Goal: Task Accomplishment & Management: Manage account settings

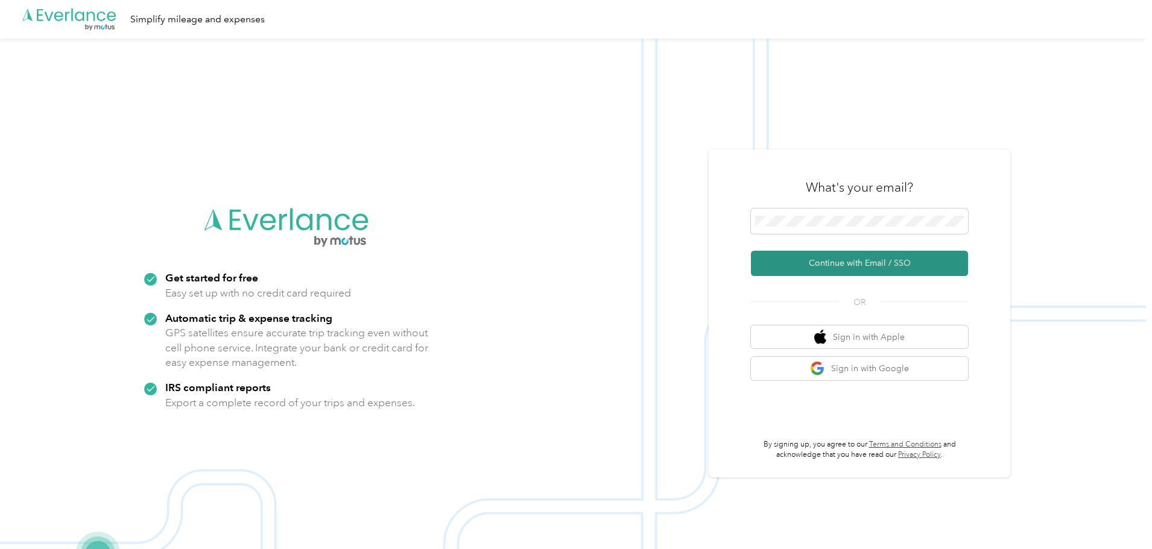
click at [836, 266] on button "Continue with Email / SSO" at bounding box center [859, 263] width 217 height 25
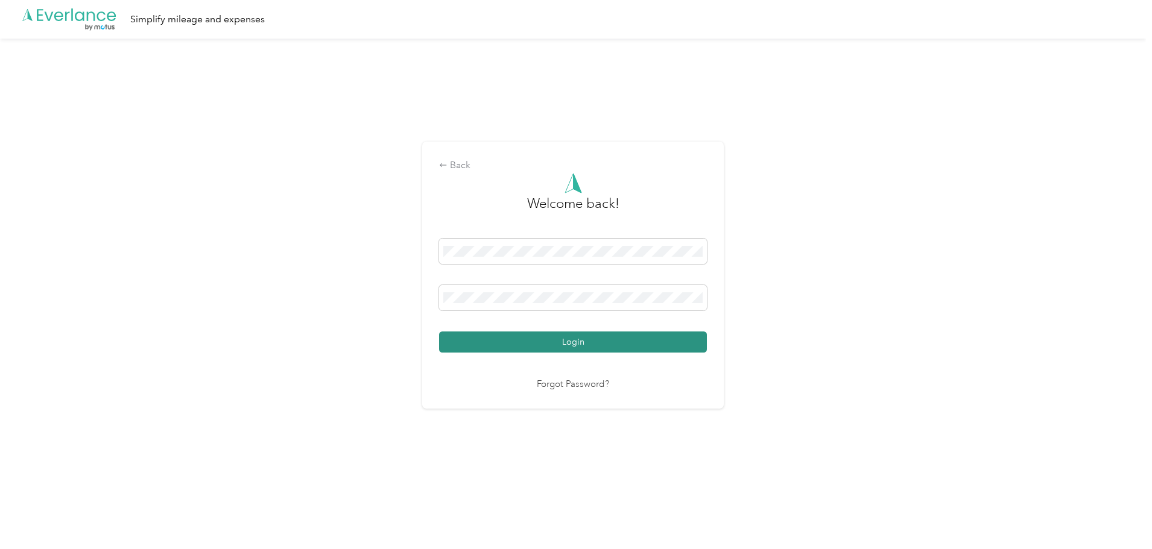
click at [604, 345] on button "Login" at bounding box center [573, 342] width 268 height 21
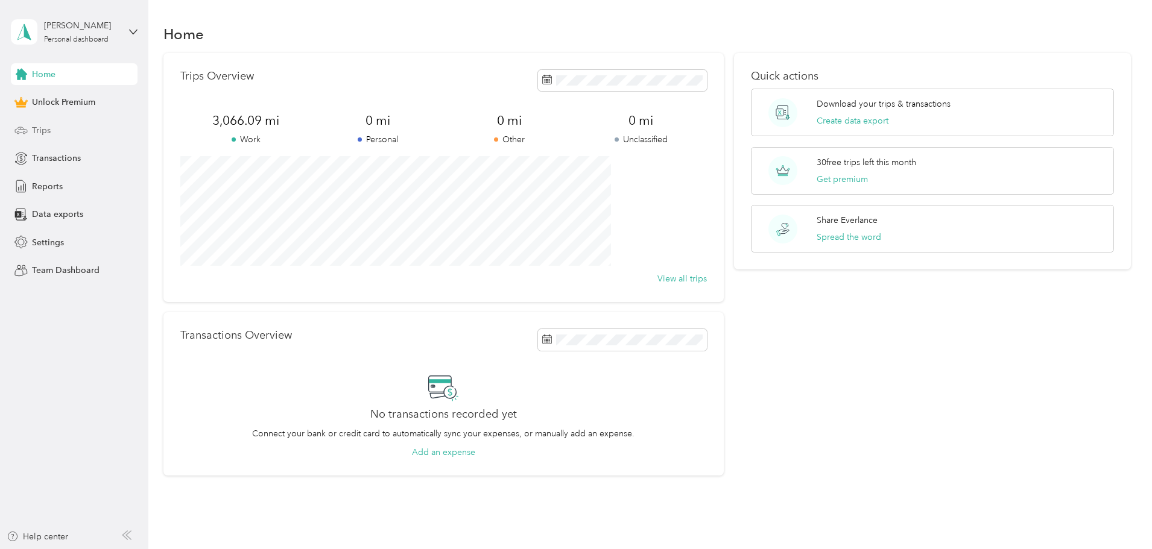
click at [45, 133] on span "Trips" at bounding box center [41, 130] width 19 height 13
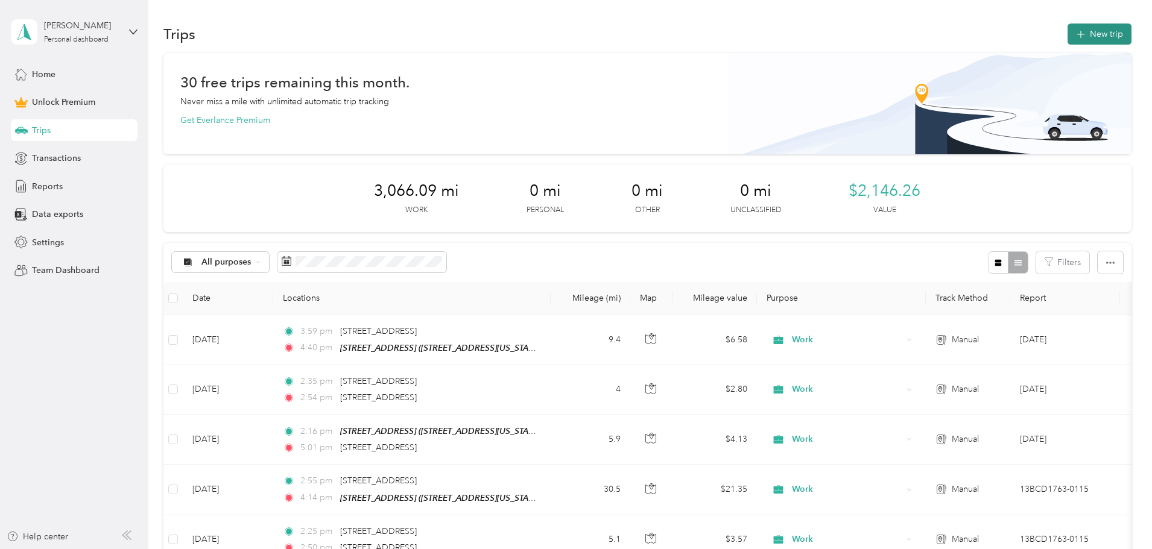
click at [1067, 33] on button "New trip" at bounding box center [1099, 34] width 64 height 21
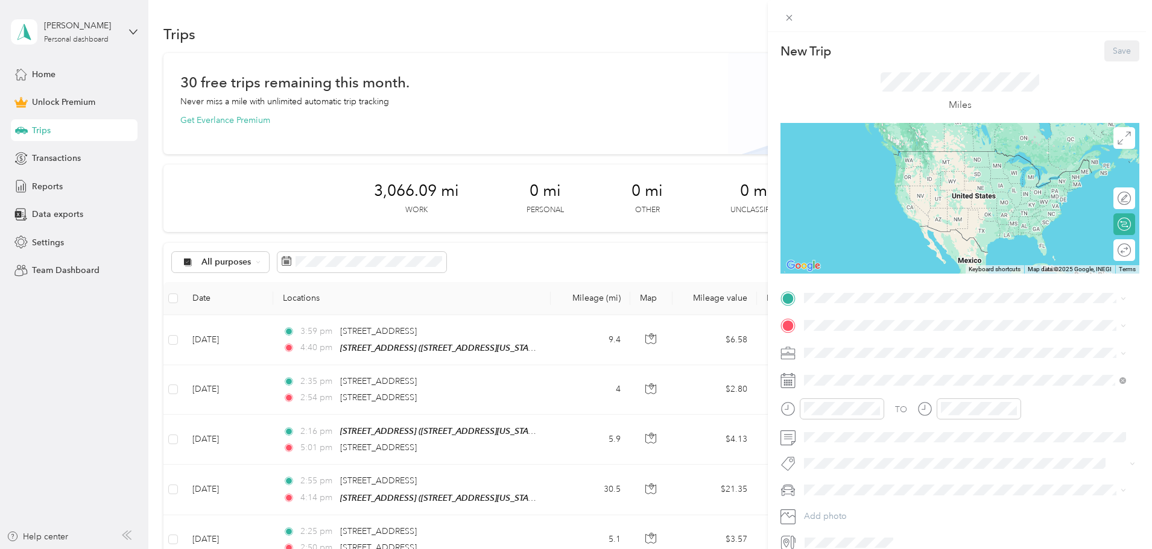
click at [825, 376] on div "Work" at bounding box center [965, 374] width 314 height 13
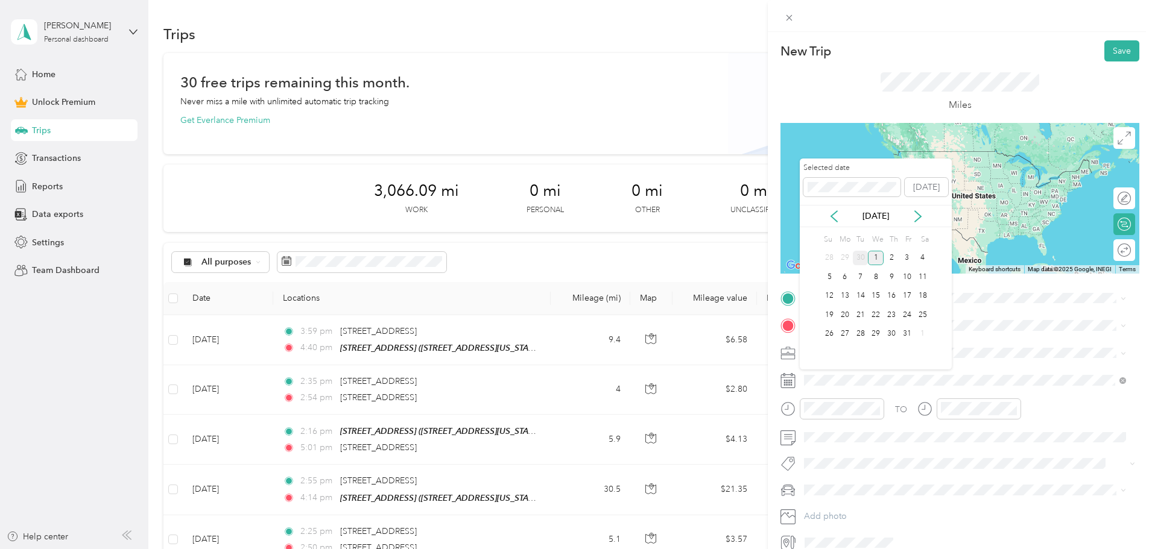
click at [860, 257] on div "30" at bounding box center [861, 258] width 16 height 15
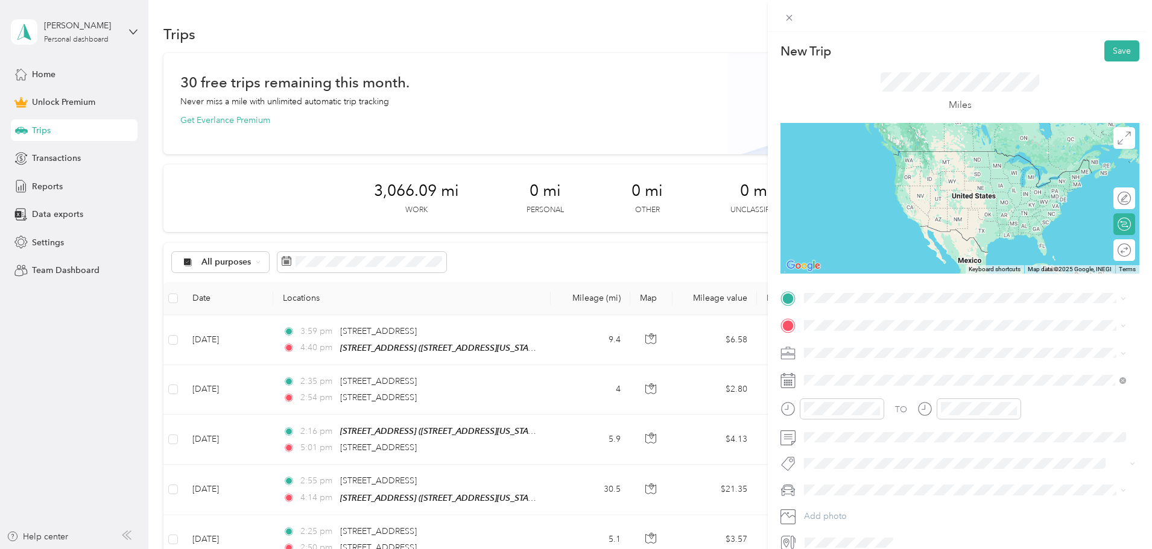
drag, startPoint x: 848, startPoint y: 354, endPoint x: 840, endPoint y: 334, distance: 21.6
click at [848, 355] on span "[STREET_ADDRESS][US_STATE]" at bounding box center [887, 359] width 121 height 10
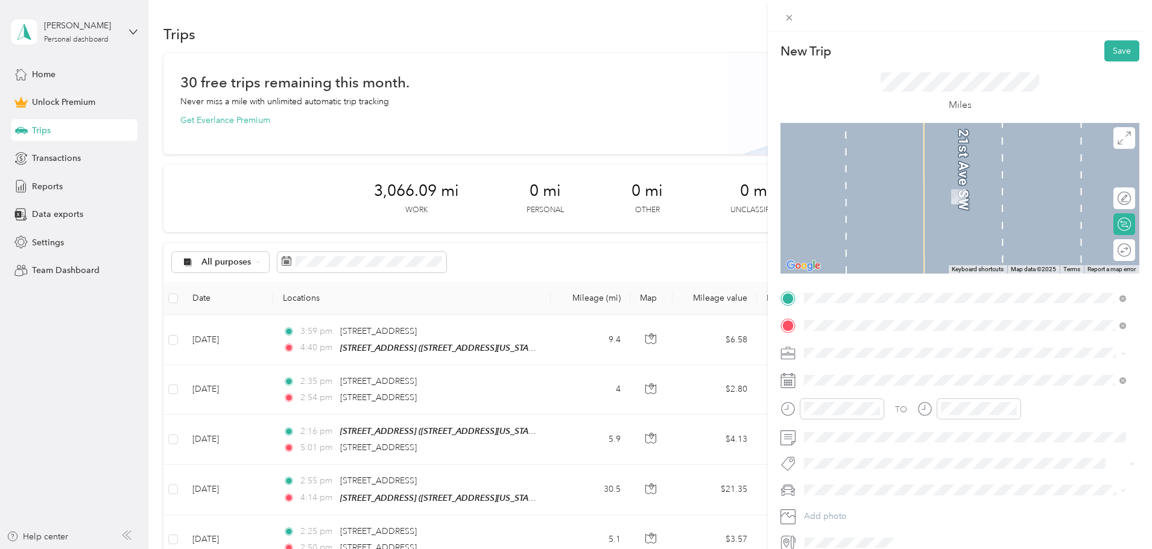
click at [761, 314] on div "New Trip Save This trip cannot be edited because it is either under review, app…" at bounding box center [576, 274] width 1152 height 549
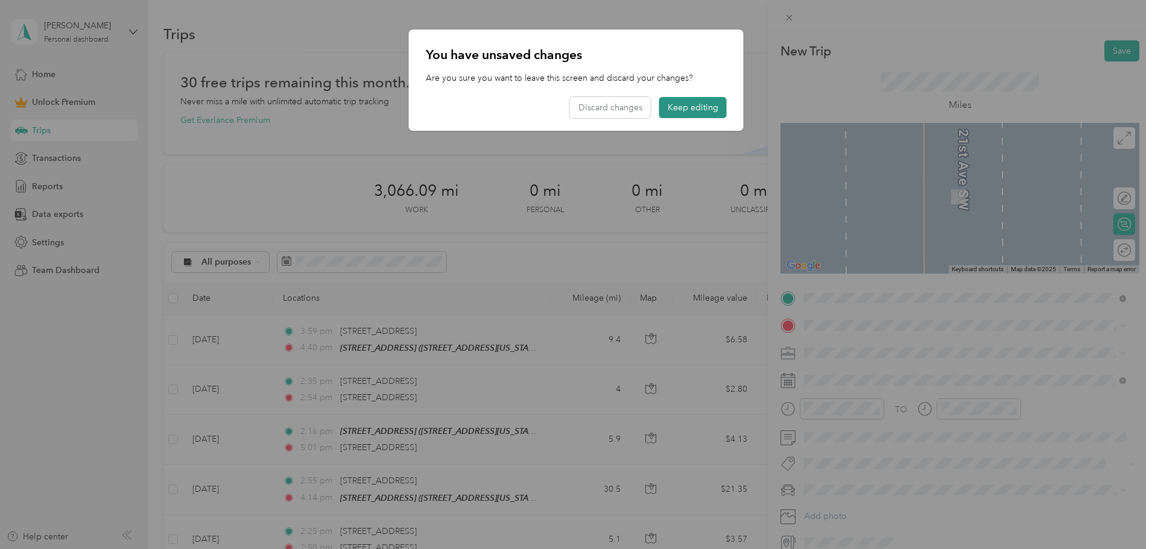
click at [680, 109] on button "Keep editing" at bounding box center [693, 107] width 68 height 21
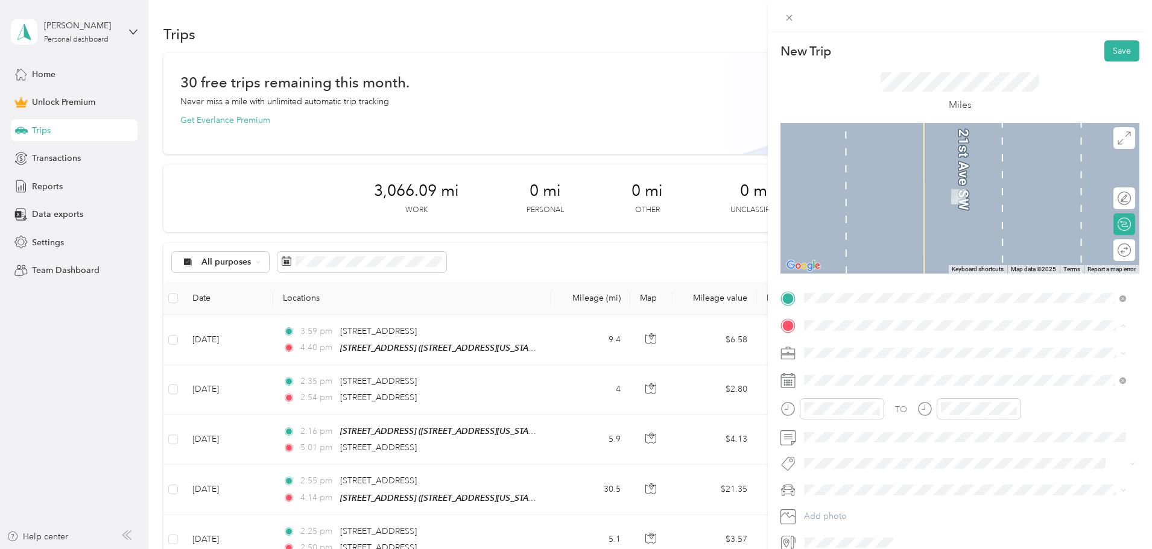
click at [883, 371] on span "[STREET_ADDRESS][US_STATE]" at bounding box center [887, 369] width 121 height 11
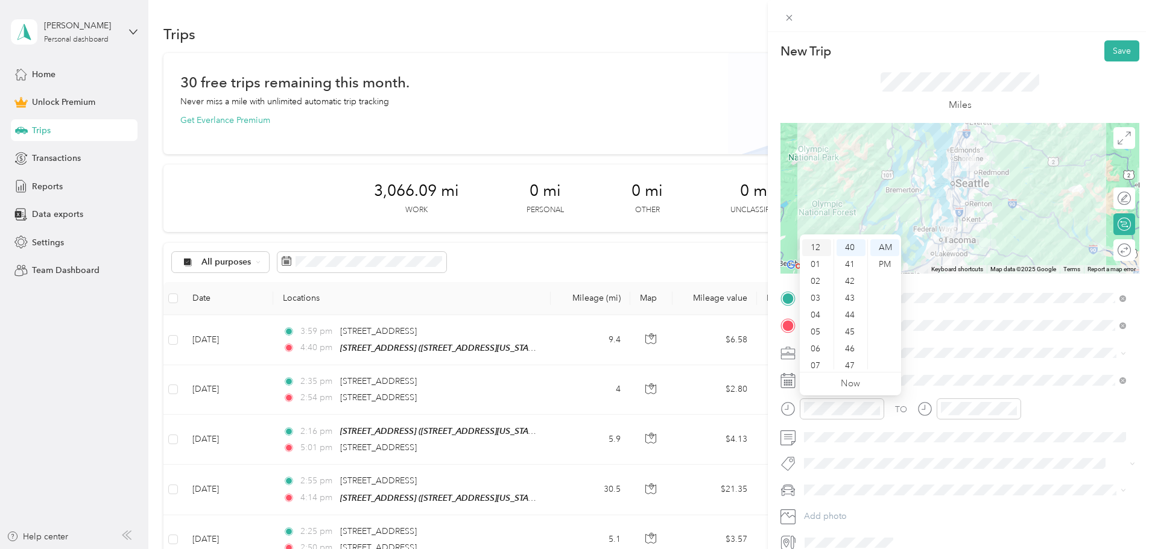
click at [819, 245] on div "12" at bounding box center [816, 247] width 29 height 17
click at [815, 361] on div "11" at bounding box center [816, 361] width 29 height 17
click at [851, 328] on div "45" at bounding box center [850, 332] width 29 height 17
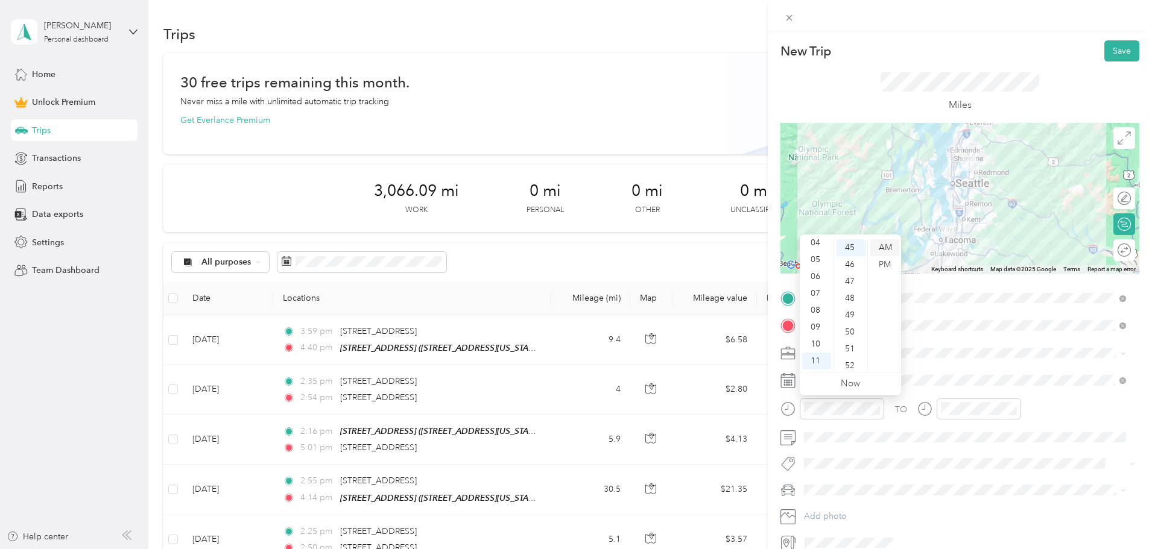
click at [877, 245] on div "AM" at bounding box center [884, 247] width 29 height 17
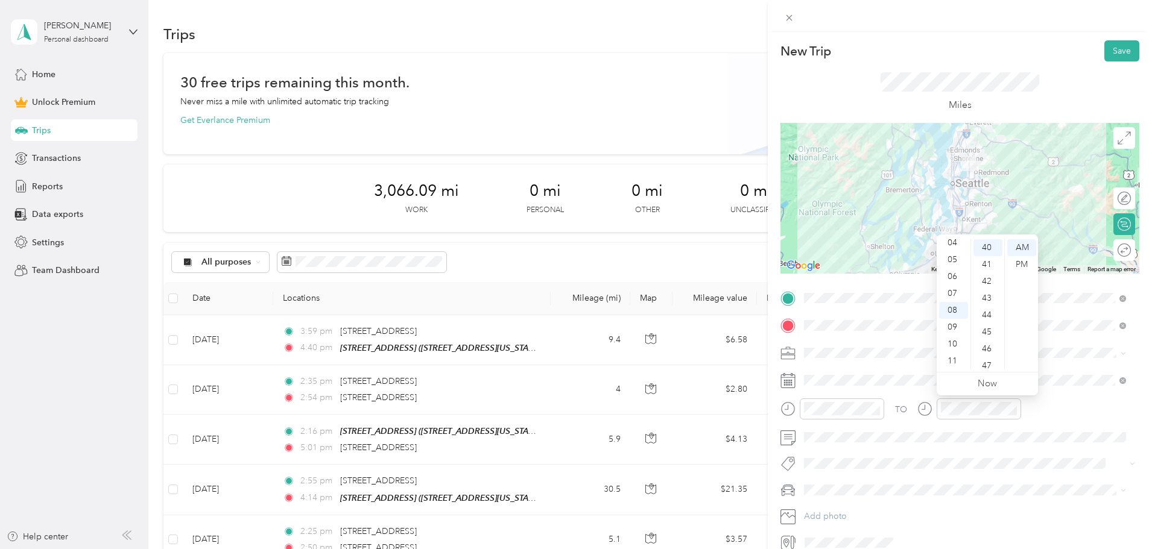
scroll to position [0, 0]
click at [956, 248] on div "12" at bounding box center [953, 247] width 29 height 17
click at [989, 247] on div "30" at bounding box center [987, 247] width 29 height 17
click at [1026, 269] on div "PM" at bounding box center [1021, 264] width 29 height 17
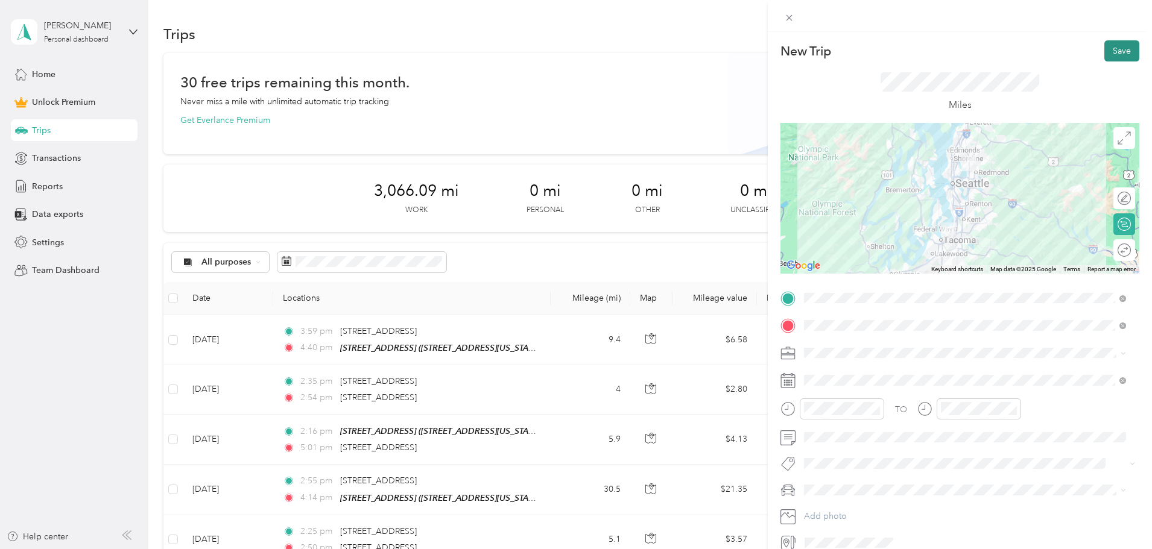
click at [1109, 49] on button "Save" at bounding box center [1121, 50] width 35 height 21
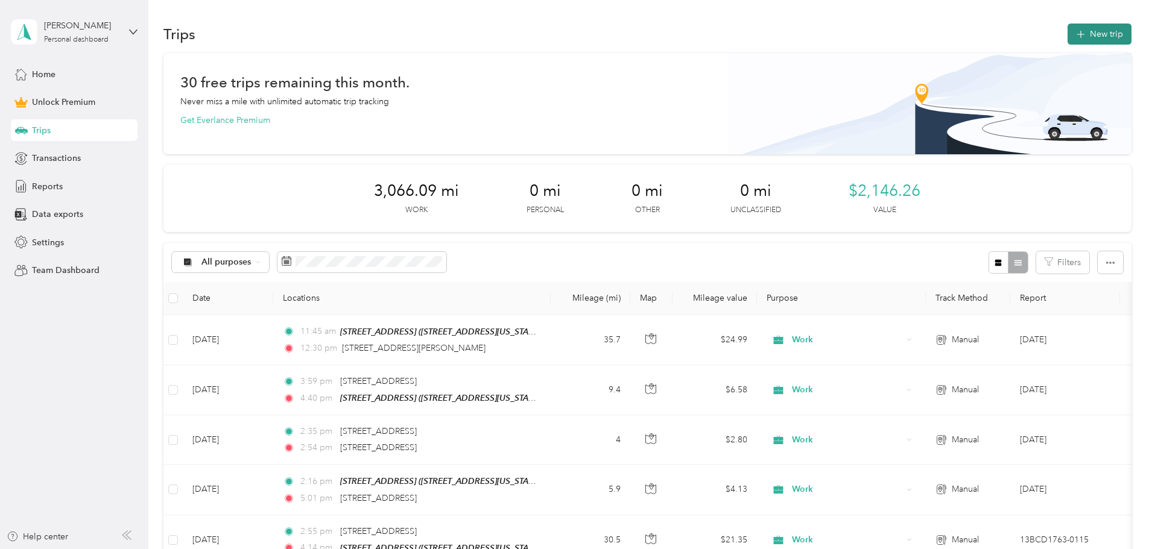
click at [1067, 40] on button "New trip" at bounding box center [1099, 34] width 64 height 21
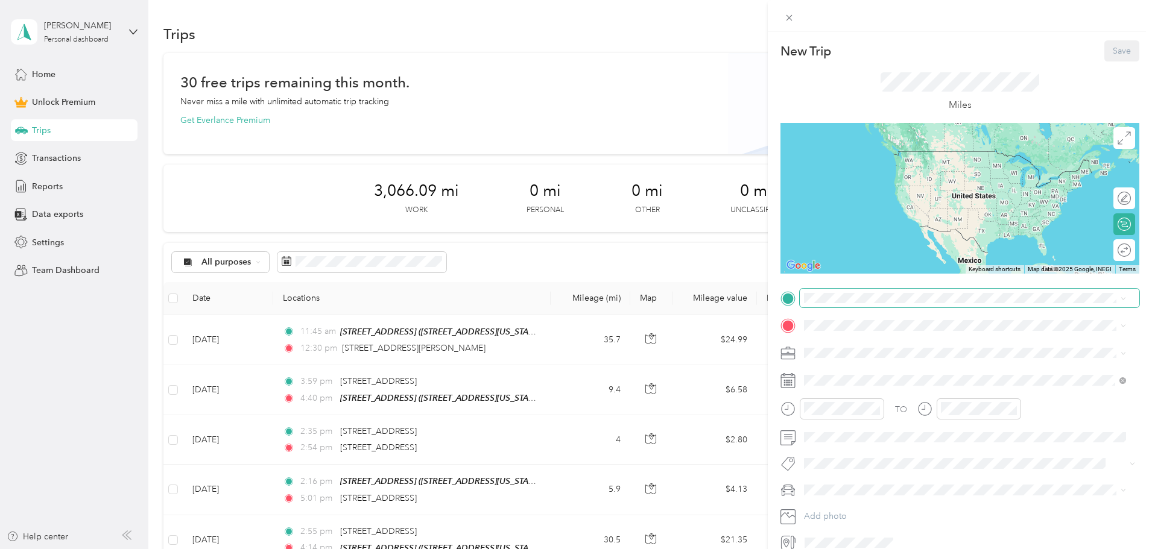
click at [825, 303] on span at bounding box center [968, 298] width 339 height 19
click at [870, 344] on span "[STREET_ADDRESS][US_STATE]" at bounding box center [887, 341] width 121 height 11
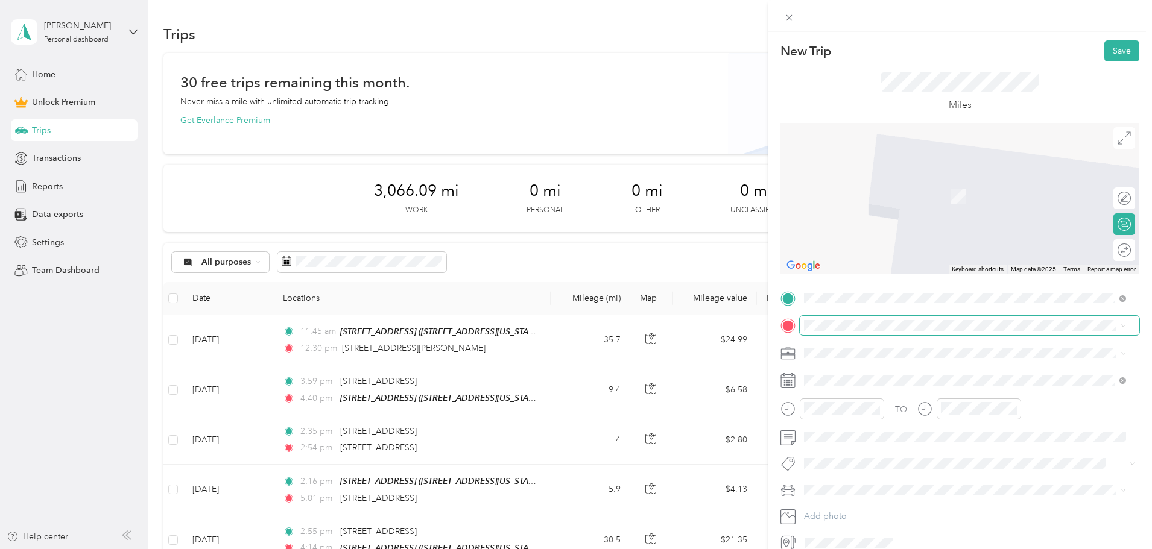
click at [844, 331] on span at bounding box center [968, 325] width 339 height 19
drag, startPoint x: 844, startPoint y: 331, endPoint x: 856, endPoint y: 374, distance: 44.5
click at [856, 374] on span "[STREET_ADDRESS][PERSON_NAME][US_STATE]" at bounding box center [921, 369] width 188 height 11
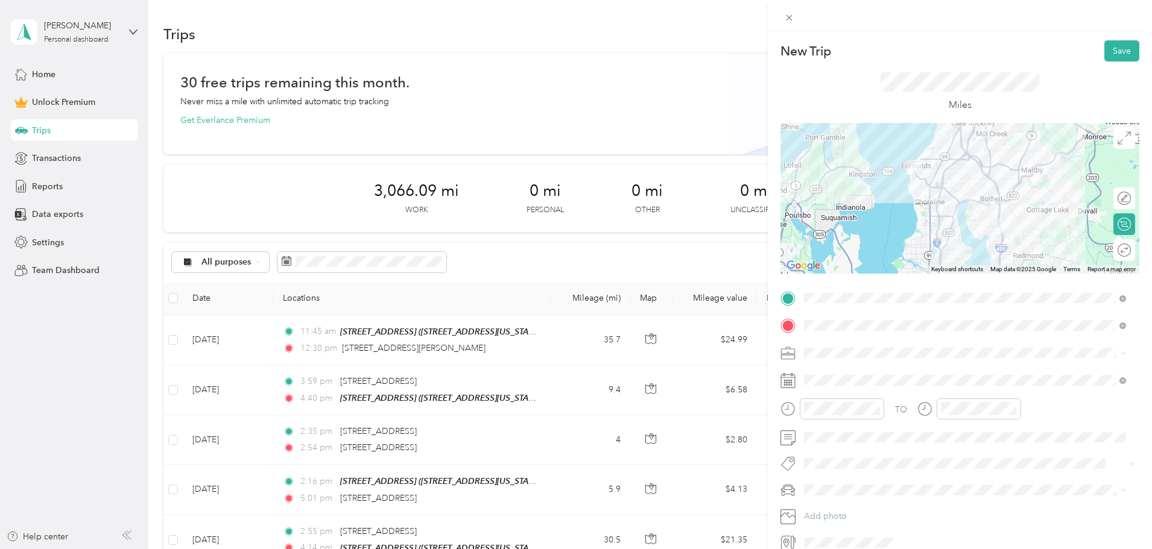
click at [826, 378] on div "Work" at bounding box center [965, 374] width 314 height 13
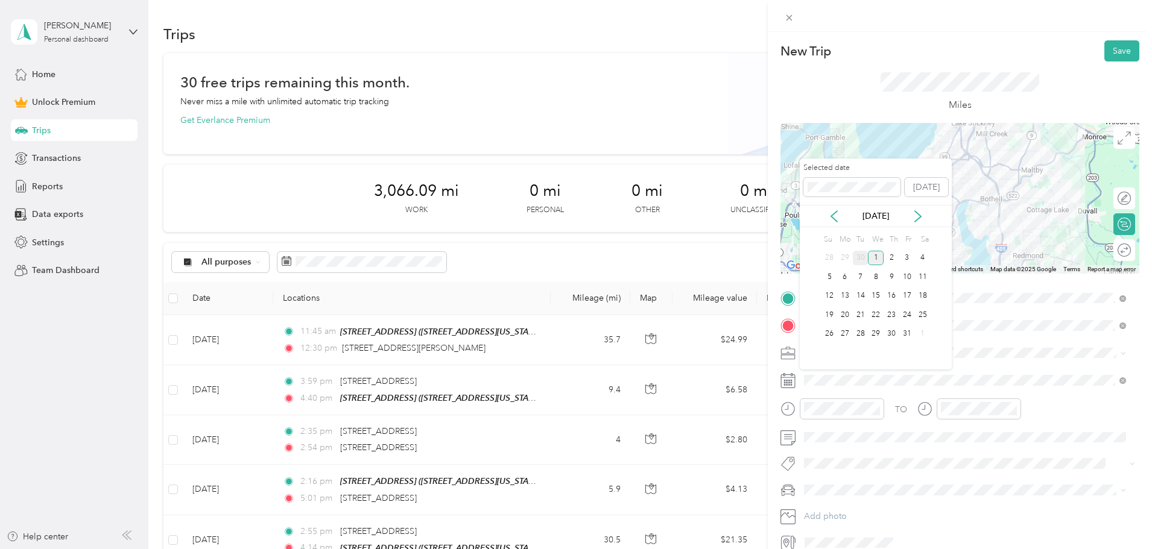
click at [855, 257] on div "30" at bounding box center [861, 258] width 16 height 15
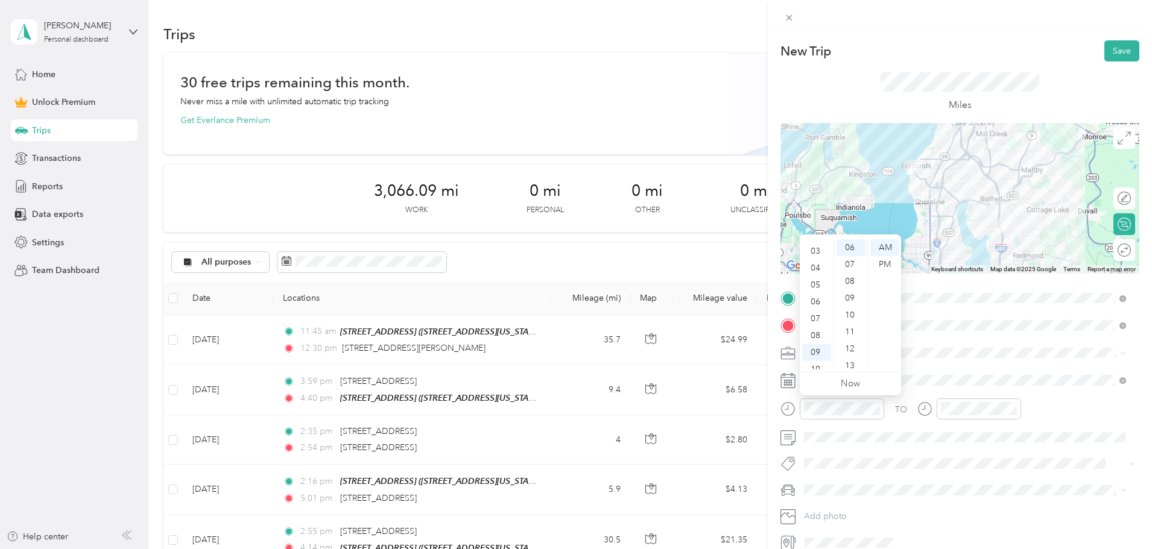
scroll to position [24, 0]
click at [816, 259] on div "02" at bounding box center [816, 257] width 29 height 17
click at [848, 329] on div "20" at bounding box center [850, 329] width 29 height 17
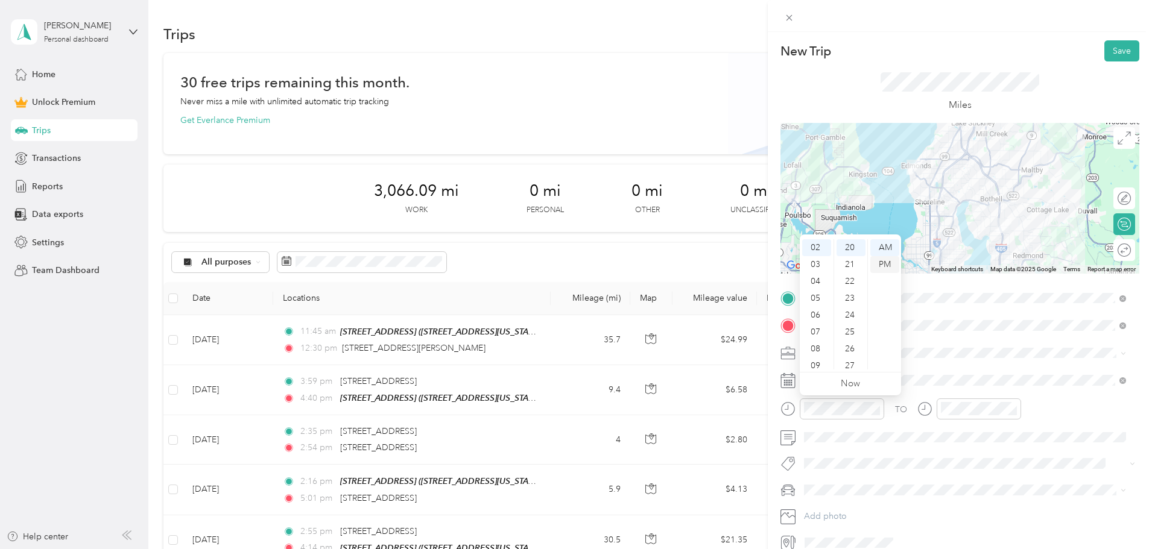
click at [881, 267] on div "PM" at bounding box center [884, 264] width 29 height 17
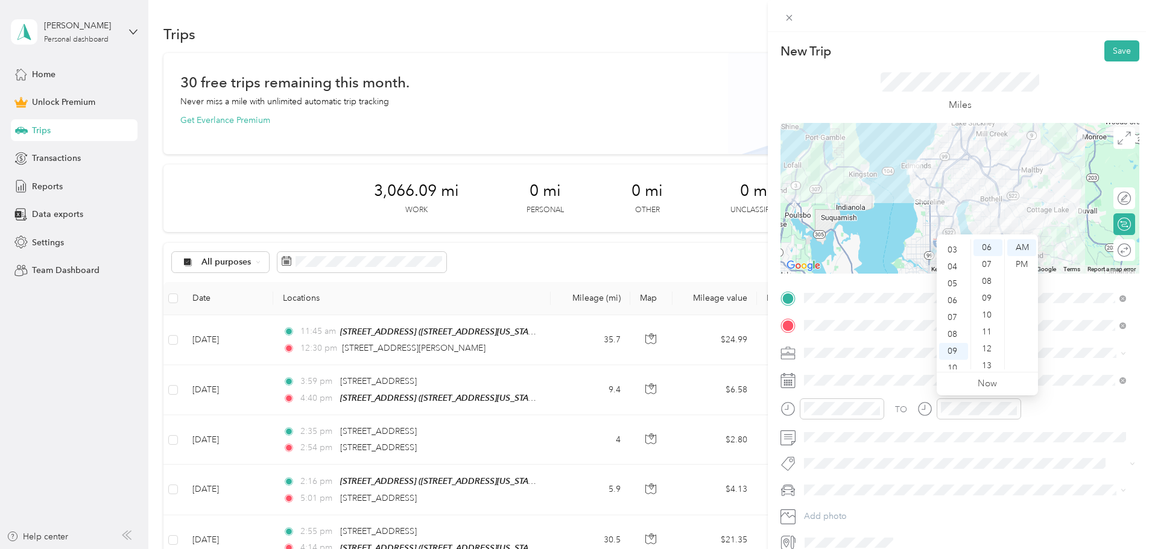
scroll to position [24, 0]
click at [952, 253] on div "02" at bounding box center [953, 257] width 29 height 17
click at [984, 313] on div "35" at bounding box center [987, 316] width 29 height 17
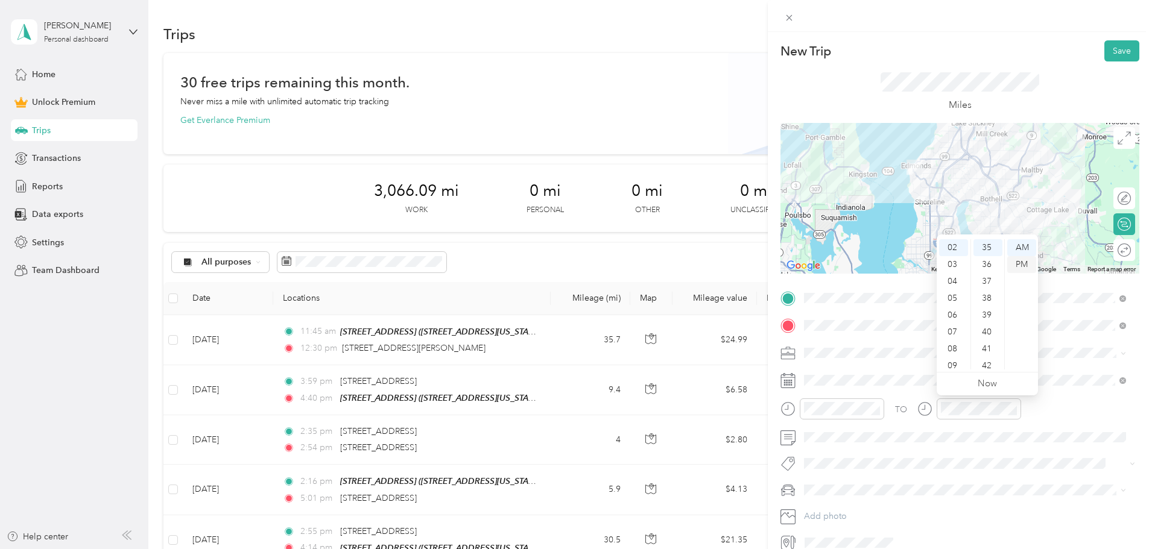
click at [1024, 265] on div "PM" at bounding box center [1021, 264] width 29 height 17
click at [1108, 52] on button "Save" at bounding box center [1121, 50] width 35 height 21
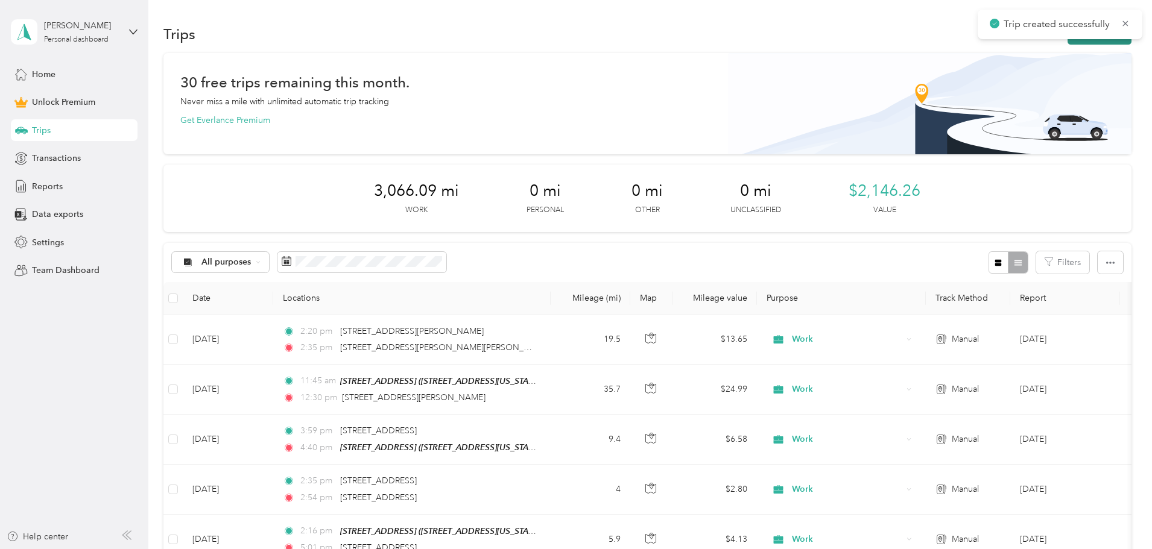
click at [1067, 42] on button "New trip" at bounding box center [1099, 34] width 64 height 21
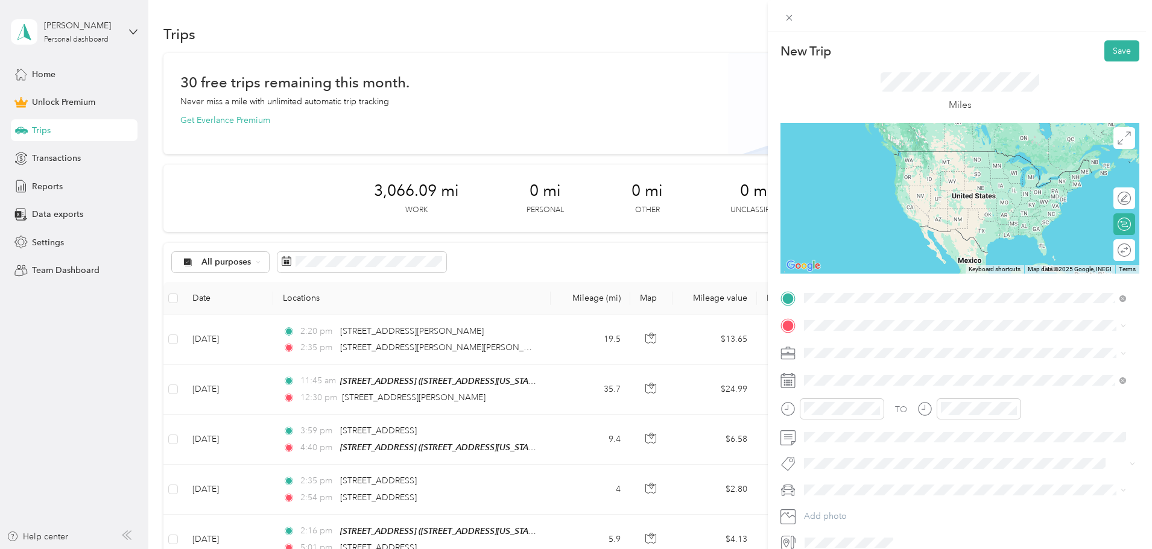
click at [857, 345] on span "[STREET_ADDRESS][PERSON_NAME][US_STATE]" at bounding box center [921, 341] width 188 height 11
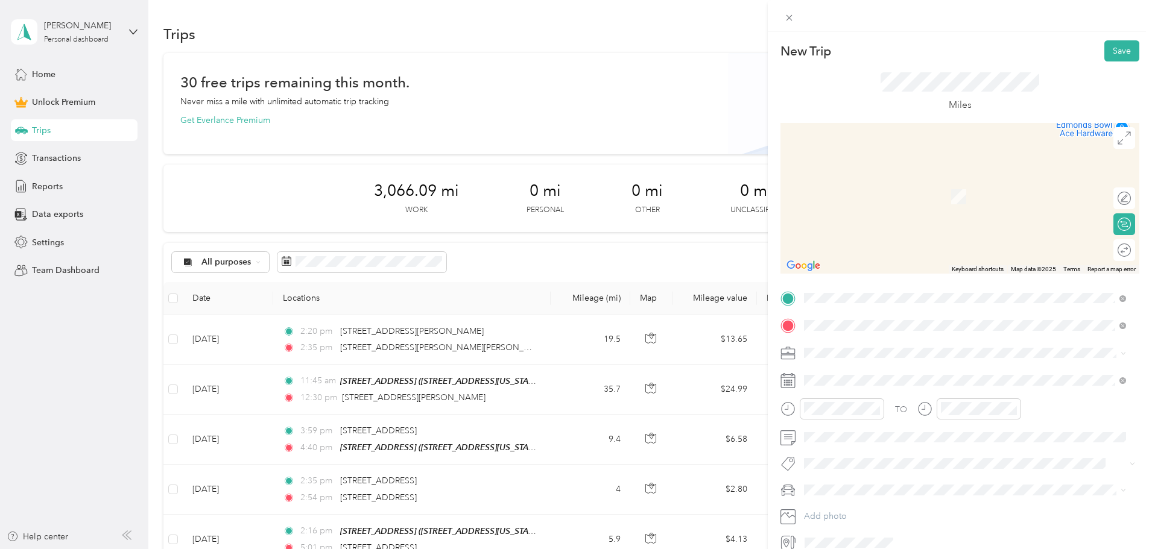
click at [869, 374] on span "[STREET_ADDRESS][US_STATE]" at bounding box center [887, 369] width 121 height 11
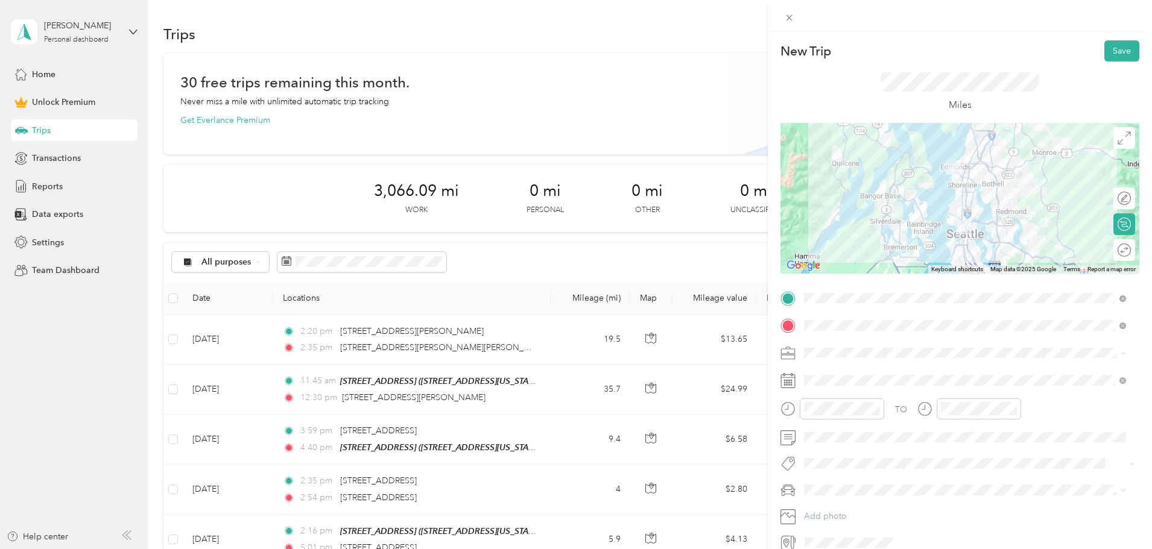
click at [836, 379] on div "Work" at bounding box center [965, 374] width 314 height 13
click at [813, 256] on div "02" at bounding box center [816, 257] width 29 height 17
click at [854, 359] on div "45" at bounding box center [850, 358] width 29 height 17
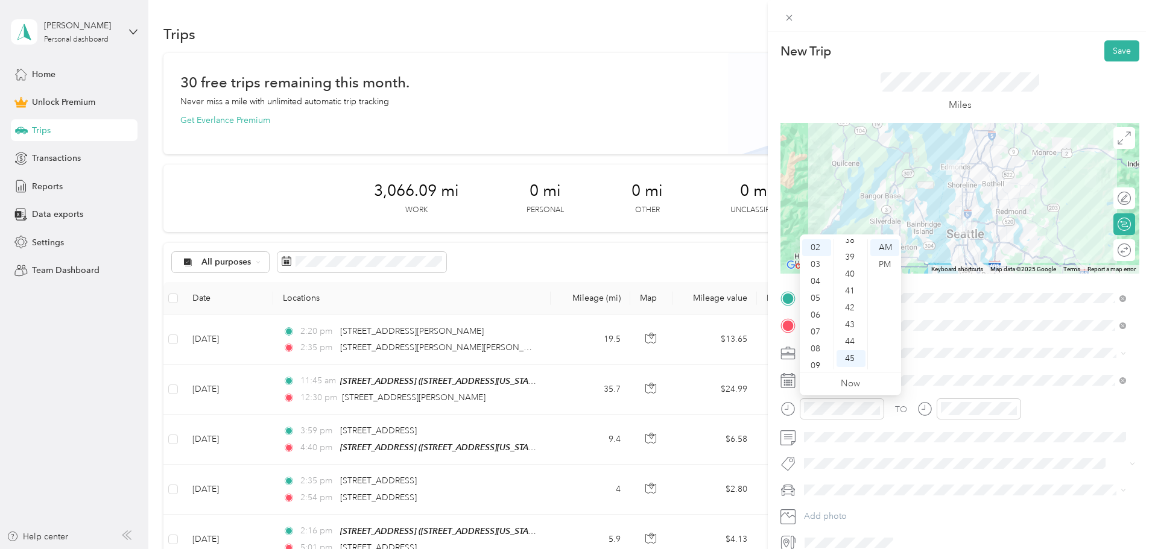
scroll to position [760, 0]
click at [886, 265] on div "PM" at bounding box center [884, 264] width 29 height 17
click at [939, 404] on div at bounding box center [978, 409] width 84 height 21
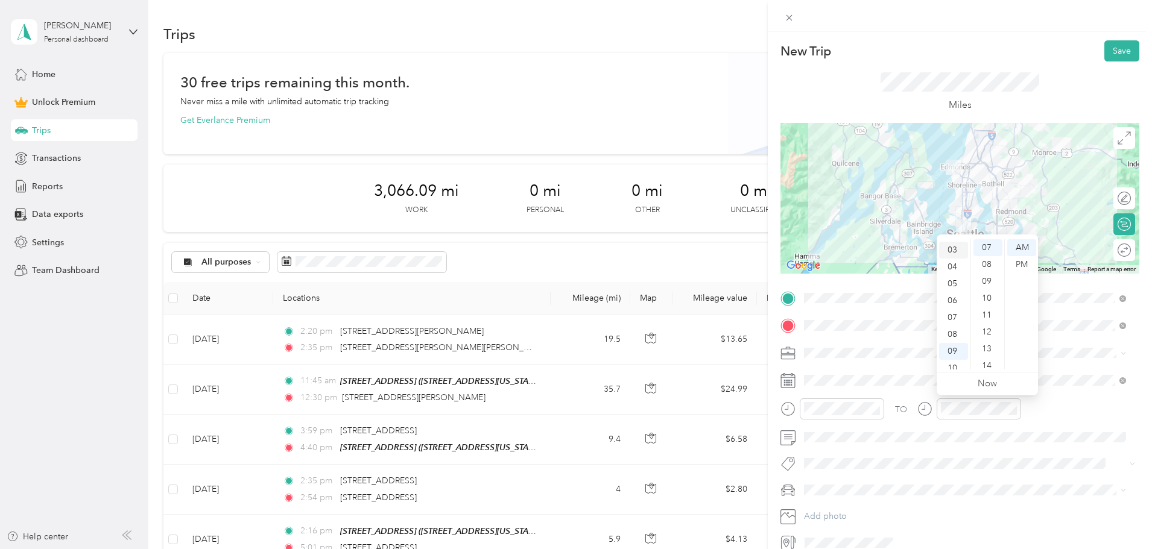
click at [950, 249] on div "03" at bounding box center [953, 250] width 29 height 17
click at [988, 315] on div "11" at bounding box center [987, 315] width 29 height 17
click at [1023, 263] on div "PM" at bounding box center [1021, 264] width 29 height 17
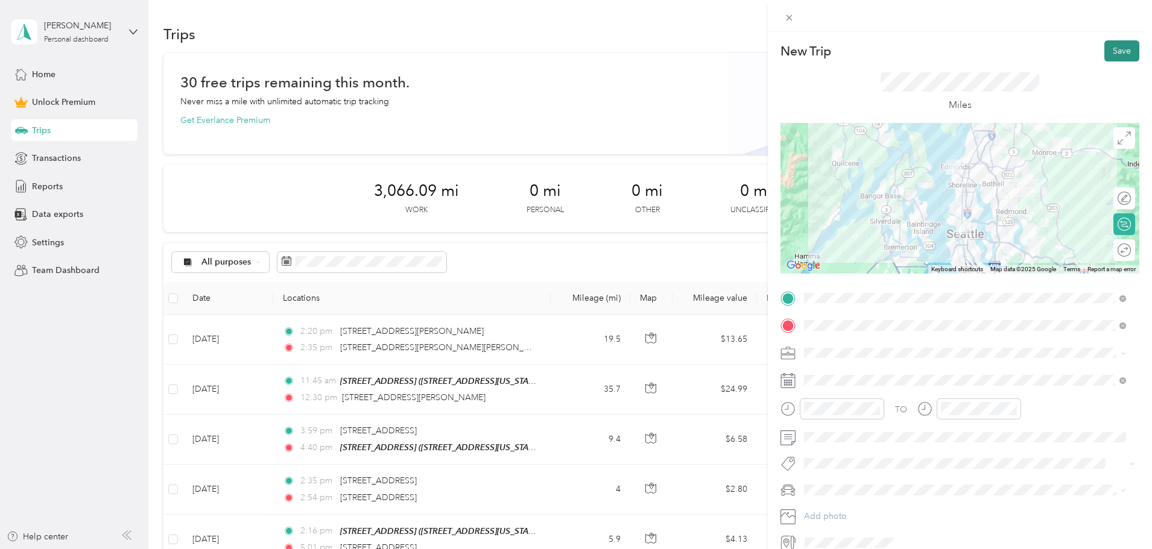
click at [1121, 45] on button "Save" at bounding box center [1121, 50] width 35 height 21
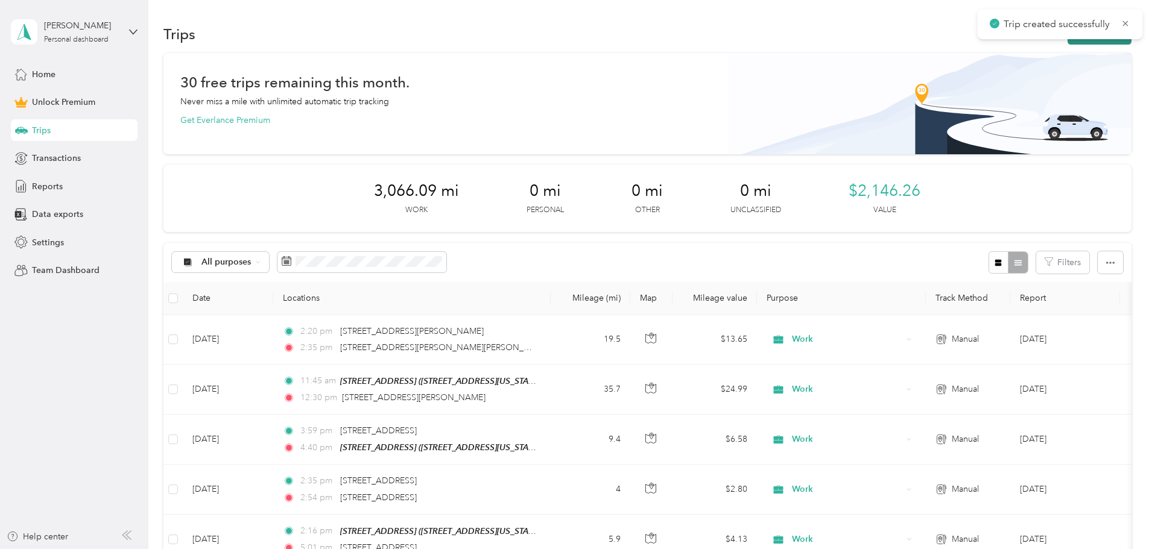
click at [1067, 42] on button "New trip" at bounding box center [1099, 34] width 64 height 21
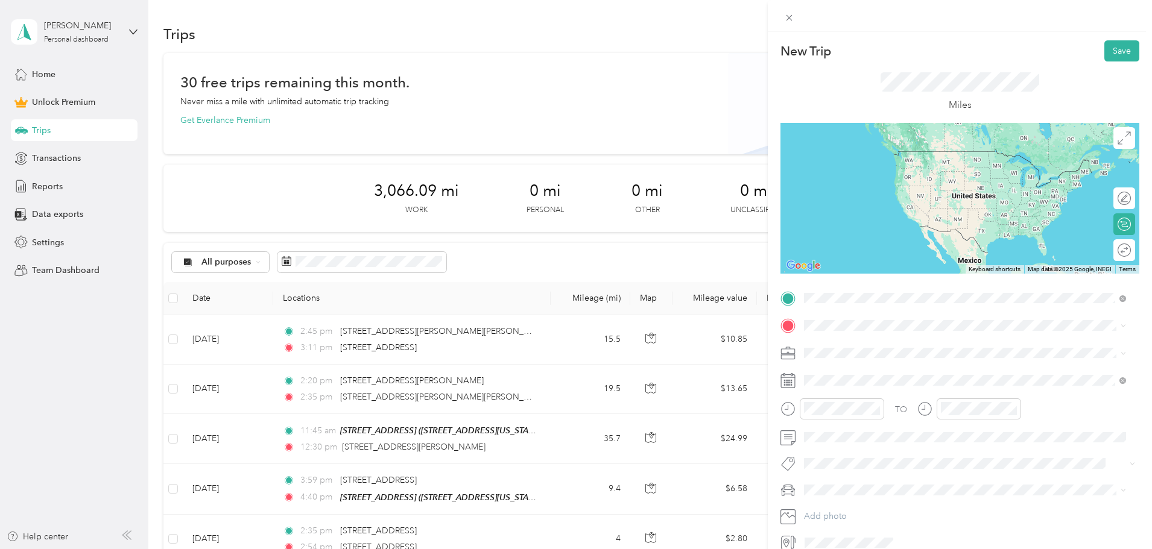
click at [888, 347] on span "[STREET_ADDRESS][US_STATE]" at bounding box center [887, 341] width 121 height 11
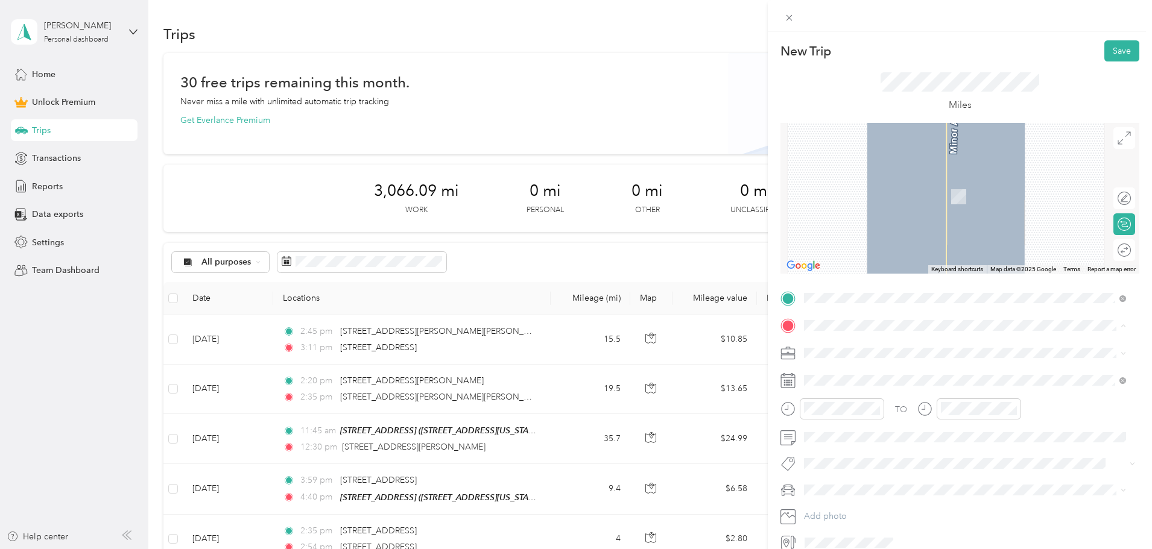
click at [863, 374] on span "[STREET_ADDRESS][US_STATE]" at bounding box center [887, 369] width 121 height 11
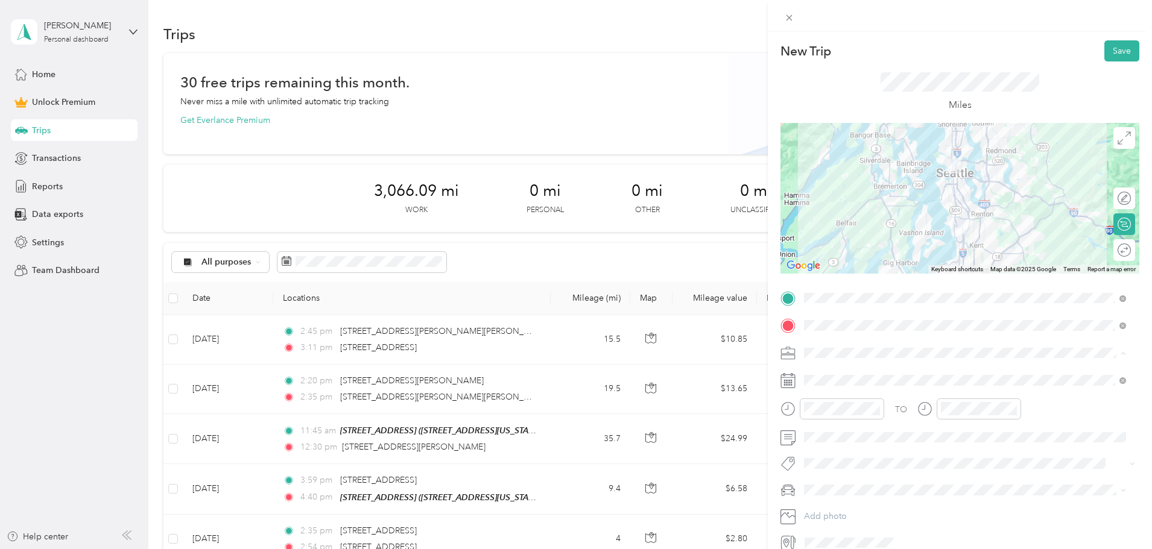
click at [842, 374] on div "Work" at bounding box center [965, 374] width 314 height 13
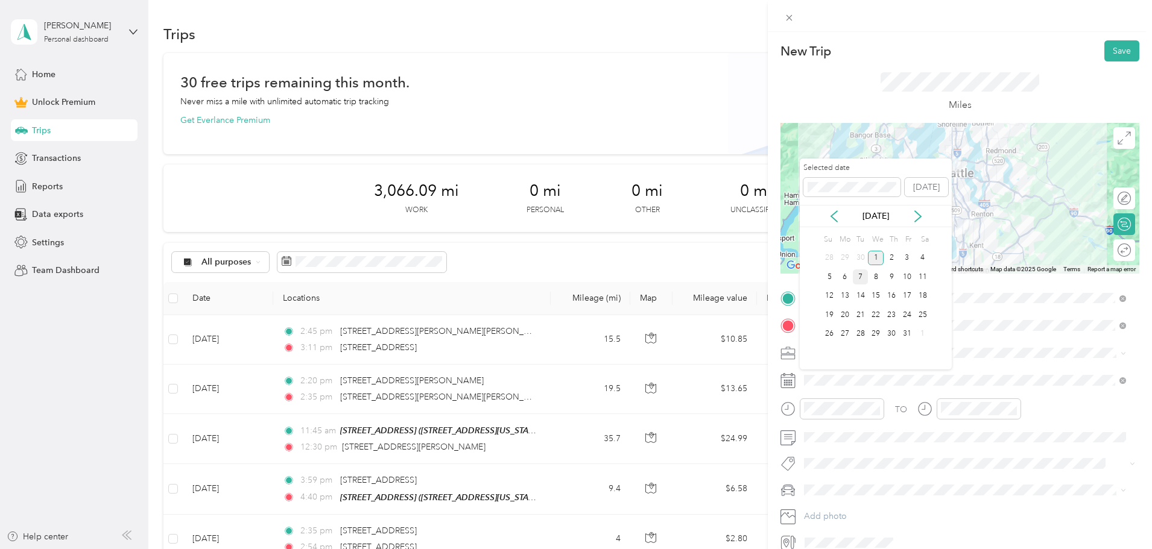
drag, startPoint x: 862, startPoint y: 259, endPoint x: 863, endPoint y: 270, distance: 10.9
click at [863, 259] on div "30" at bounding box center [861, 258] width 16 height 15
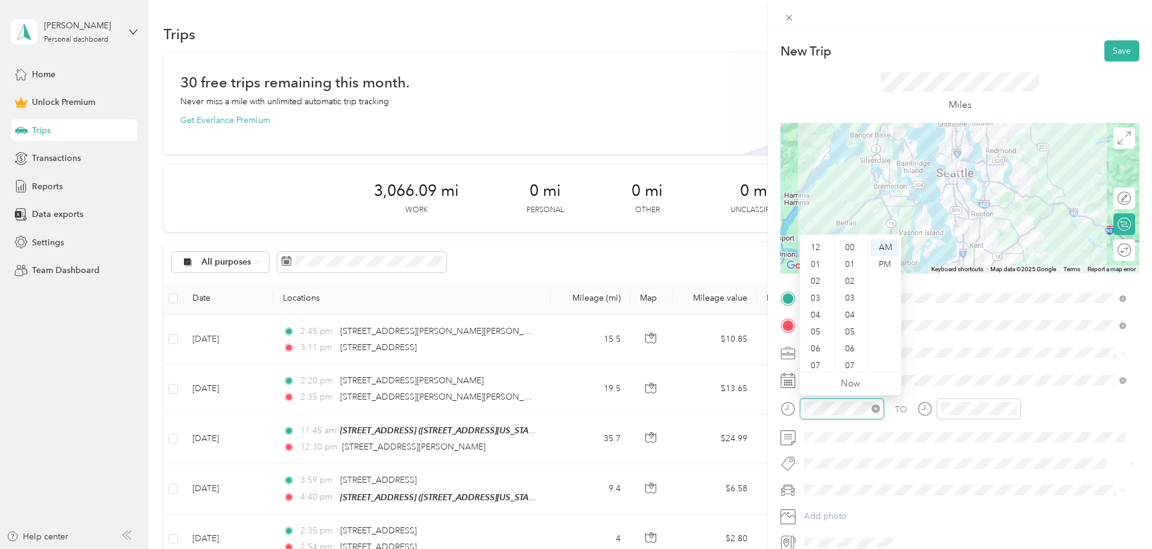
scroll to position [72, 0]
click at [815, 274] on div "03" at bounding box center [816, 274] width 29 height 17
click at [853, 364] on div "16" at bounding box center [850, 366] width 29 height 17
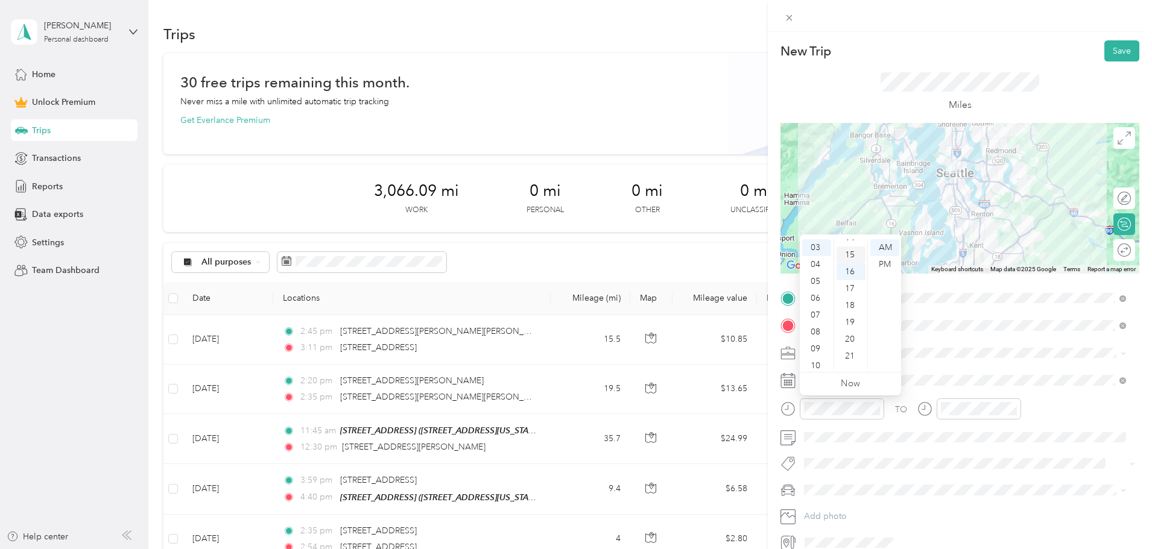
click at [853, 256] on div "15" at bounding box center [850, 255] width 29 height 17
click at [881, 263] on div "PM" at bounding box center [884, 264] width 29 height 17
click at [939, 409] on div at bounding box center [978, 409] width 84 height 21
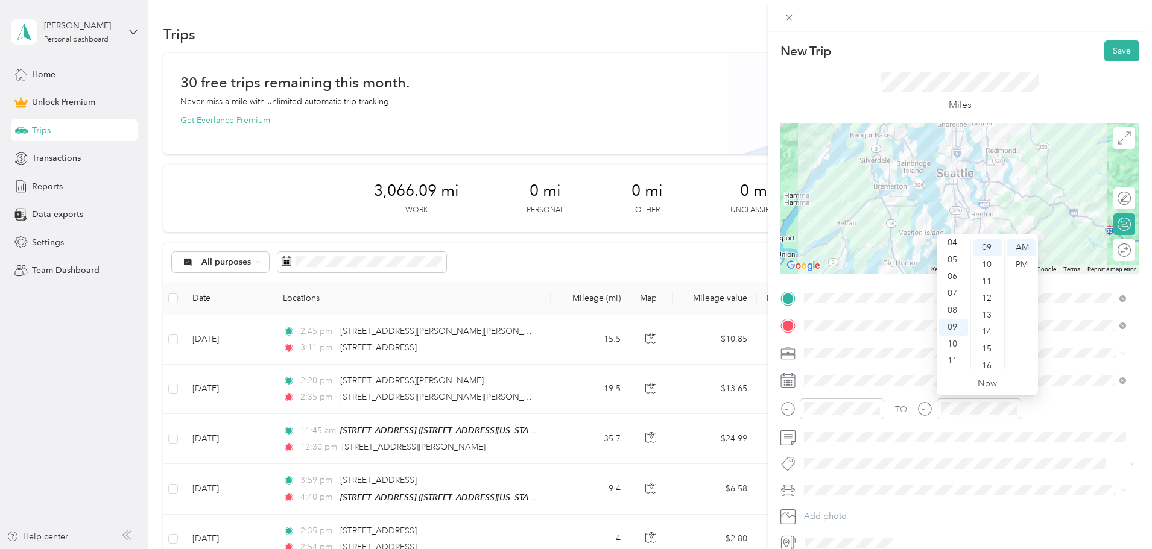
scroll to position [48, 0]
click at [954, 251] on div "03" at bounding box center [953, 250] width 29 height 17
click at [985, 361] on div "25" at bounding box center [987, 365] width 29 height 17
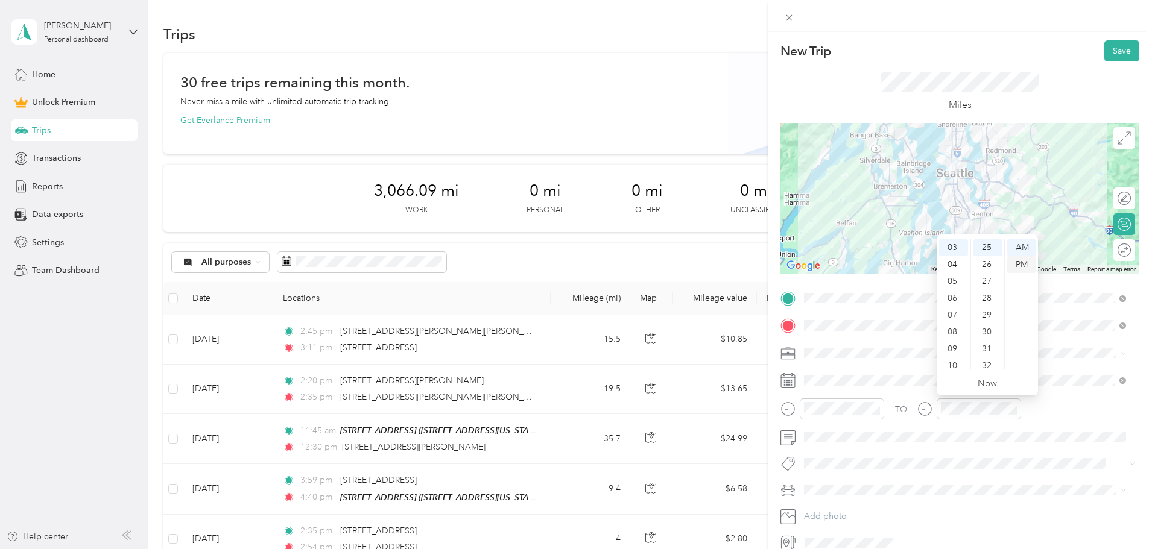
click at [1019, 266] on div "PM" at bounding box center [1021, 264] width 29 height 17
click at [983, 258] on div "20" at bounding box center [987, 259] width 29 height 17
click at [1115, 52] on button "Save" at bounding box center [1121, 50] width 35 height 21
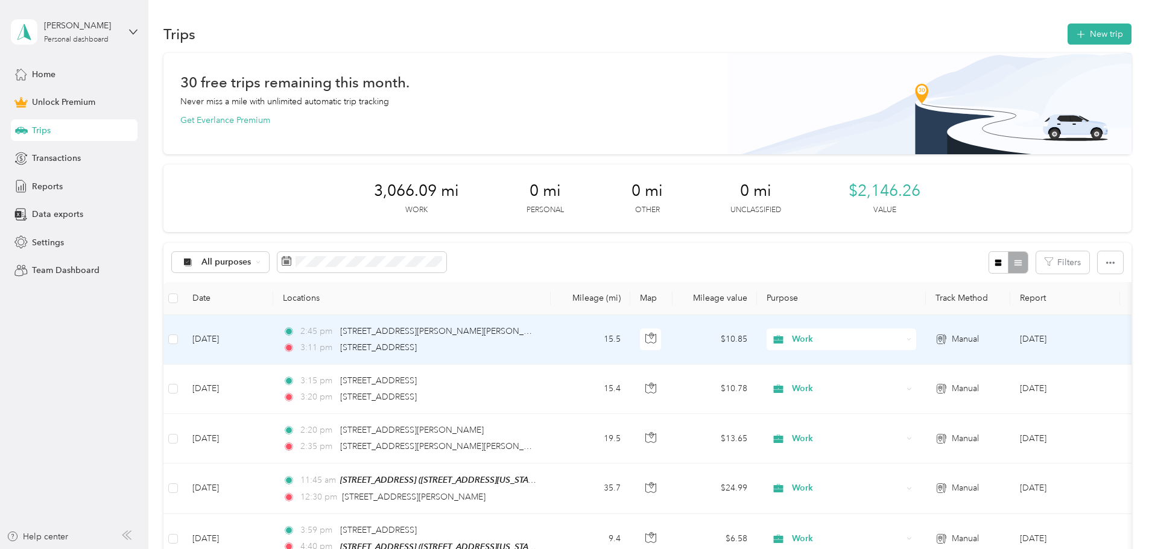
click at [273, 335] on td "[DATE]" at bounding box center [228, 339] width 90 height 49
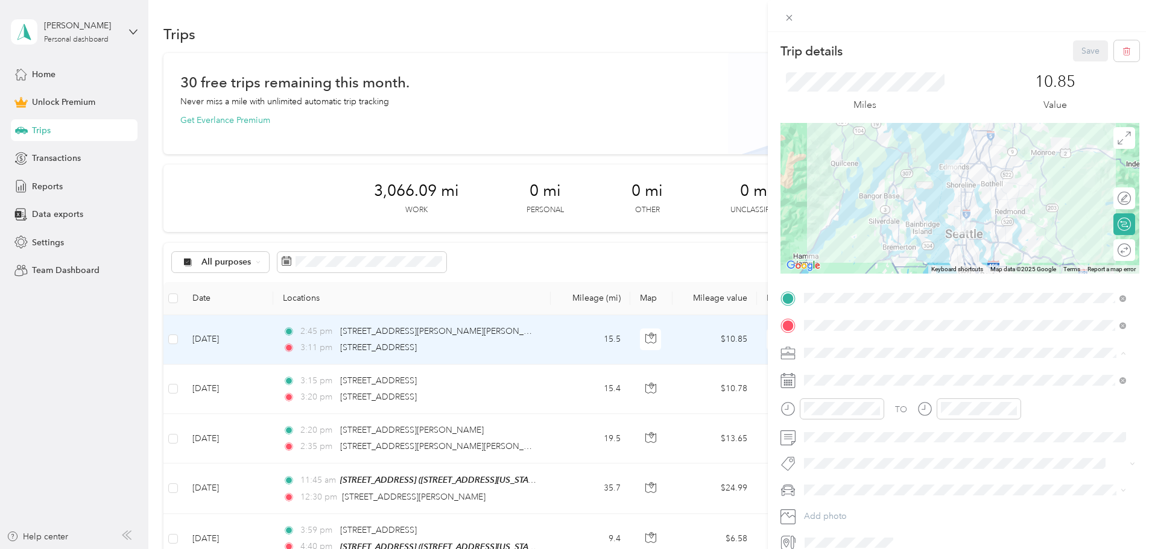
click at [868, 375] on div "Work" at bounding box center [957, 374] width 299 height 13
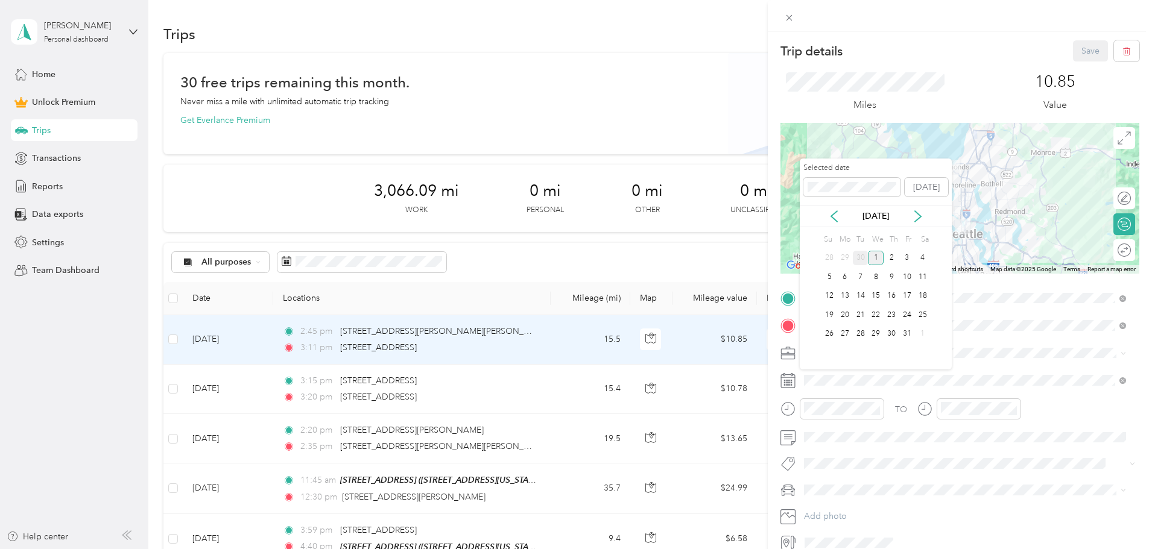
click at [863, 260] on div "30" at bounding box center [861, 258] width 16 height 15
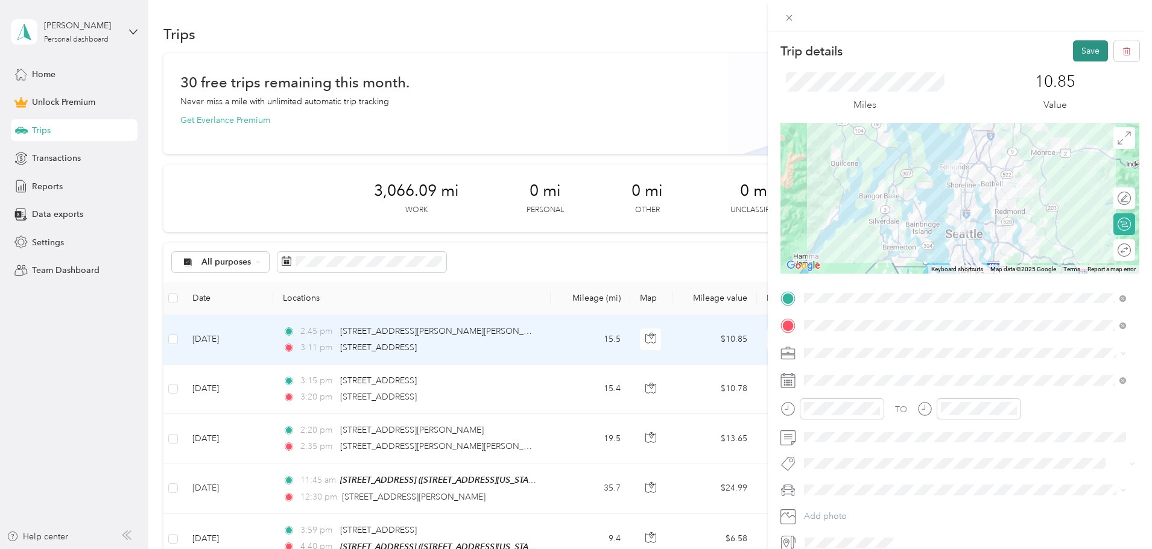
click at [1081, 51] on button "Save" at bounding box center [1090, 50] width 35 height 21
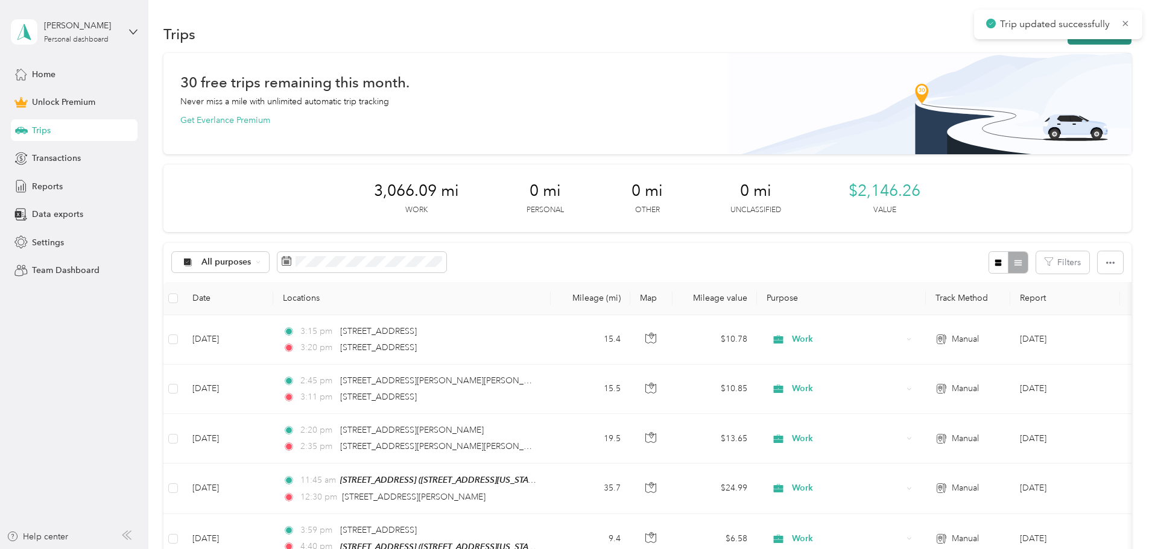
click at [1067, 40] on button "New trip" at bounding box center [1099, 34] width 64 height 21
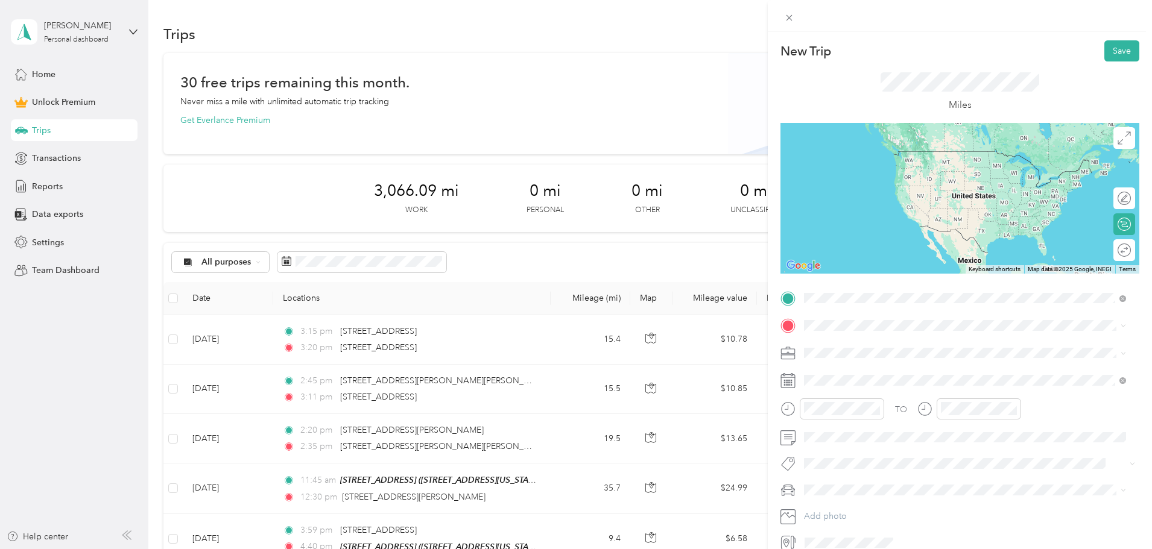
click at [881, 339] on span "[STREET_ADDRESS][US_STATE]" at bounding box center [887, 341] width 121 height 11
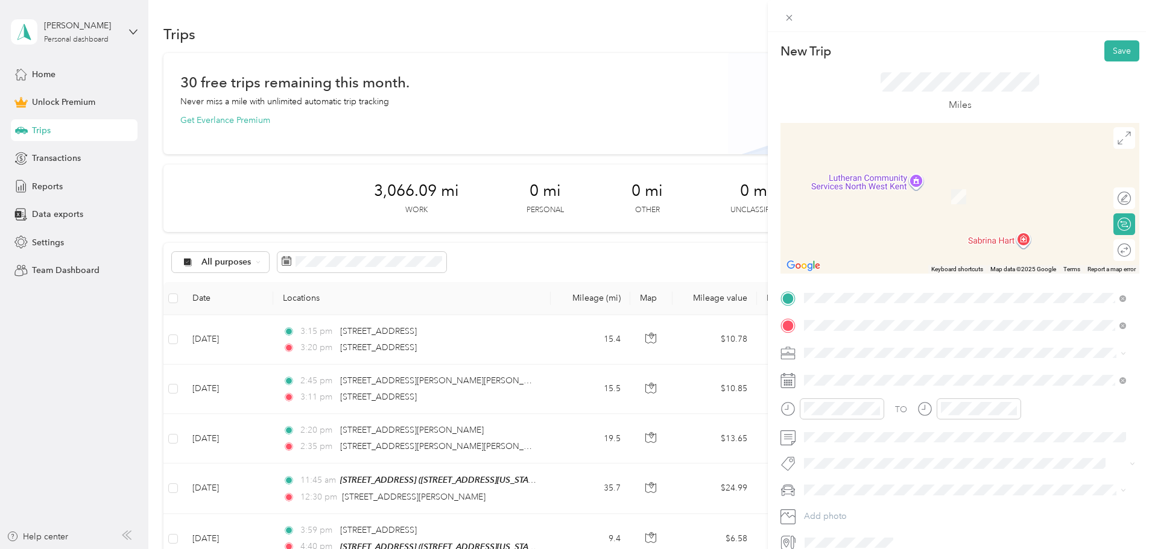
click at [906, 373] on span "[STREET_ADDRESS][US_STATE]" at bounding box center [887, 369] width 121 height 11
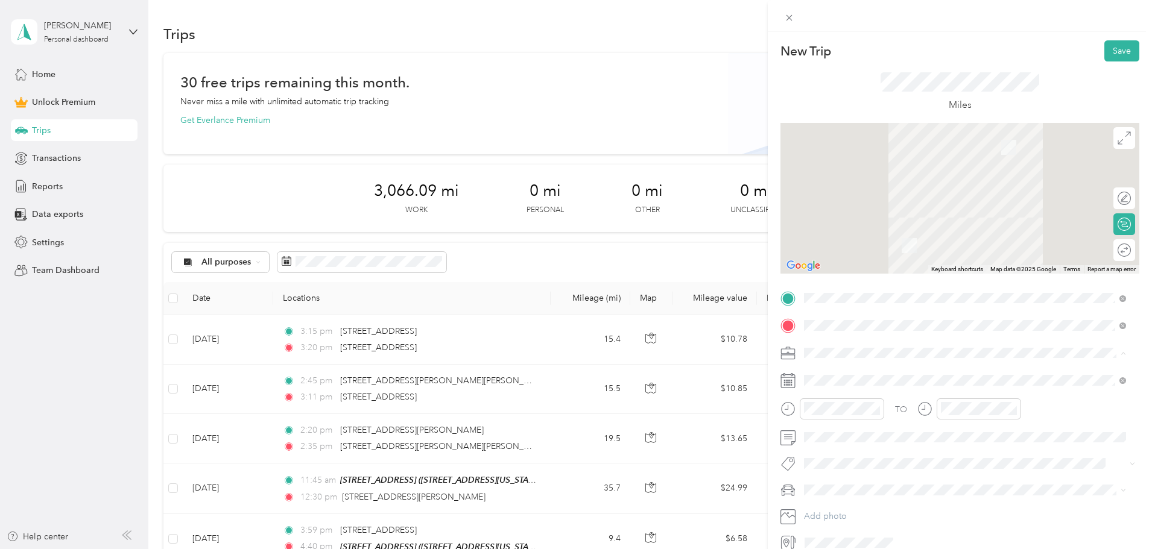
click at [850, 373] on div "Work" at bounding box center [965, 374] width 314 height 13
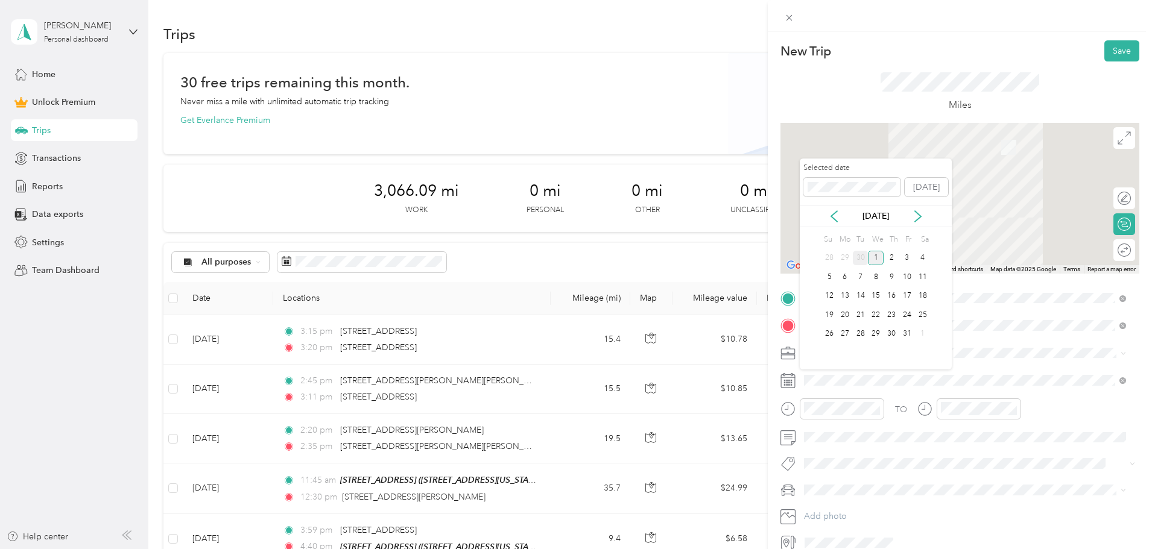
click at [860, 259] on div "30" at bounding box center [861, 258] width 16 height 15
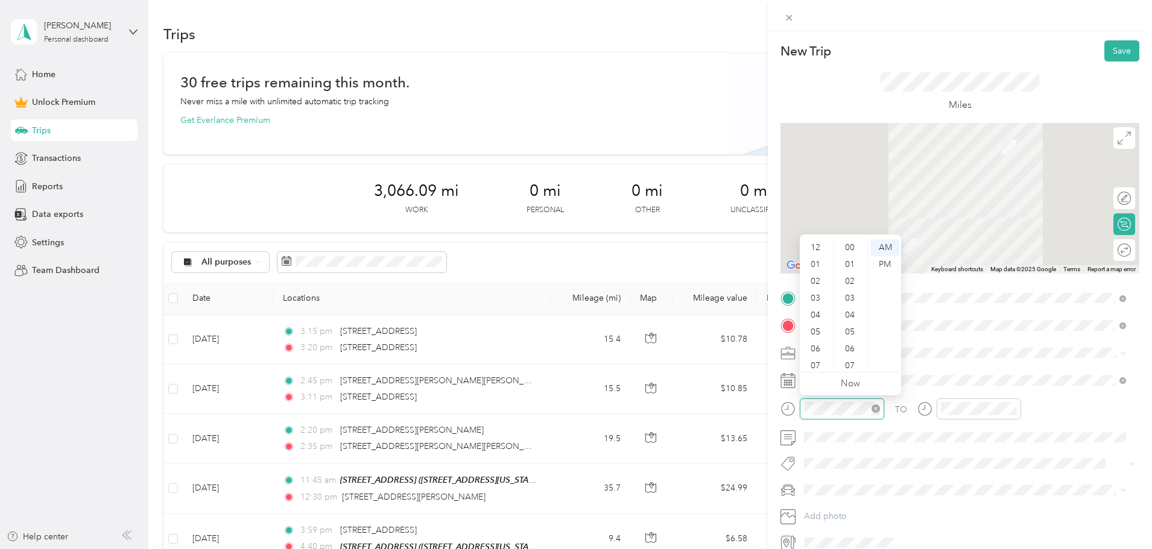
scroll to position [72, 0]
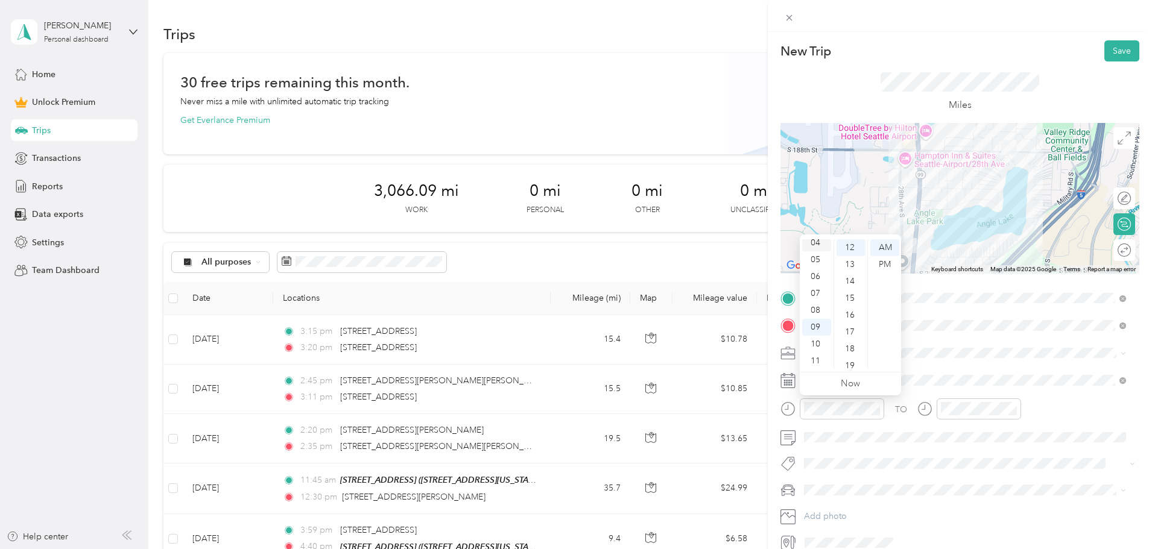
click at [817, 242] on div "04" at bounding box center [816, 243] width 29 height 17
click at [854, 257] on div "40" at bounding box center [850, 258] width 29 height 17
click at [880, 261] on div "PM" at bounding box center [884, 264] width 29 height 17
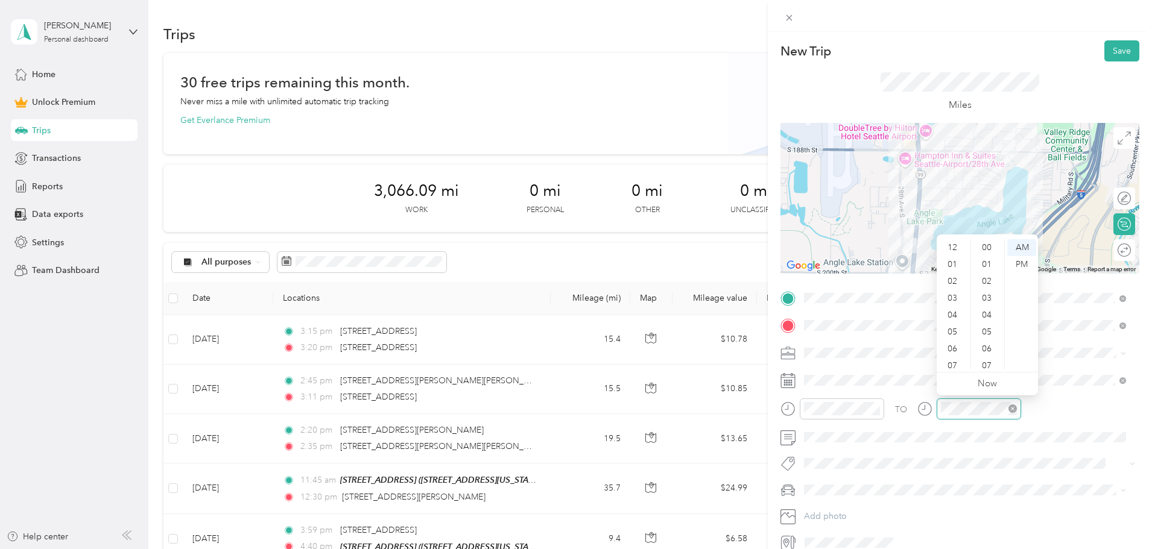
scroll to position [72, 0]
click at [954, 241] on div "04" at bounding box center [953, 243] width 29 height 17
click at [985, 352] on div "56" at bounding box center [987, 356] width 29 height 17
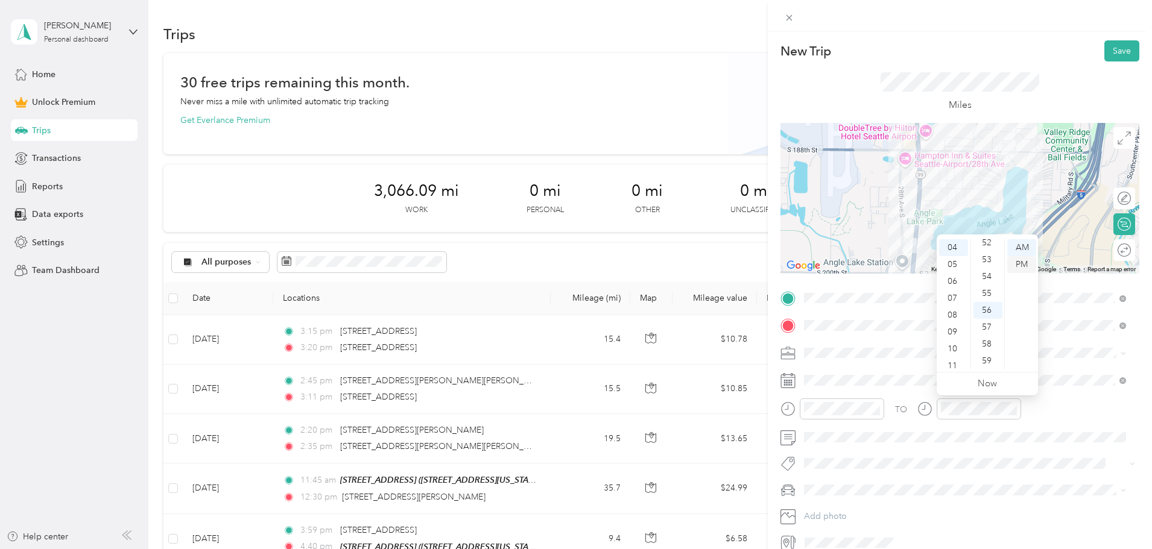
click at [1020, 263] on div "PM" at bounding box center [1021, 264] width 29 height 17
click at [1108, 52] on button "Save" at bounding box center [1121, 50] width 35 height 21
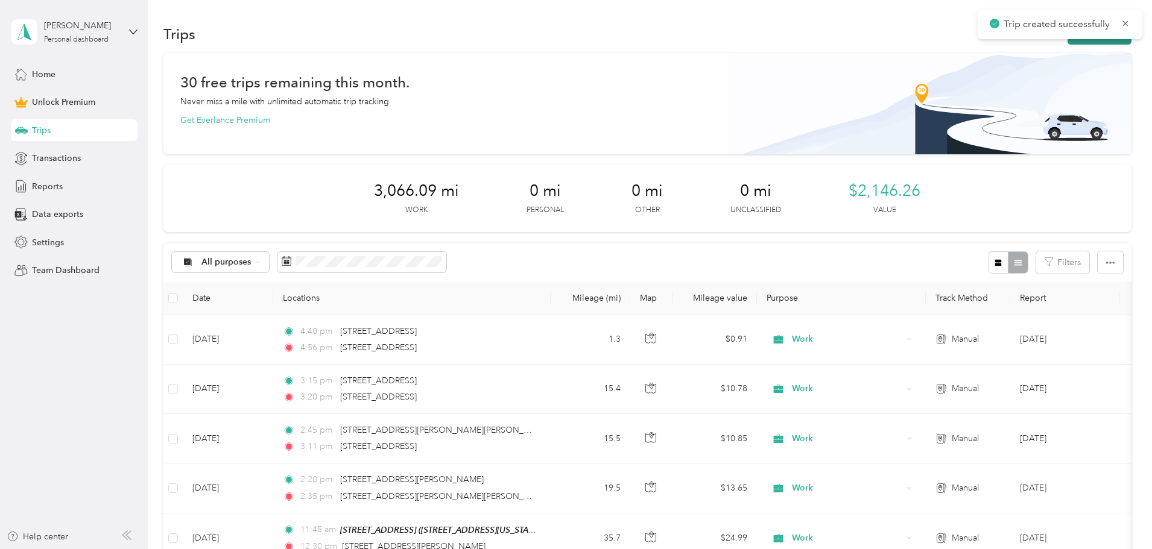
click at [1067, 42] on button "New trip" at bounding box center [1099, 34] width 64 height 21
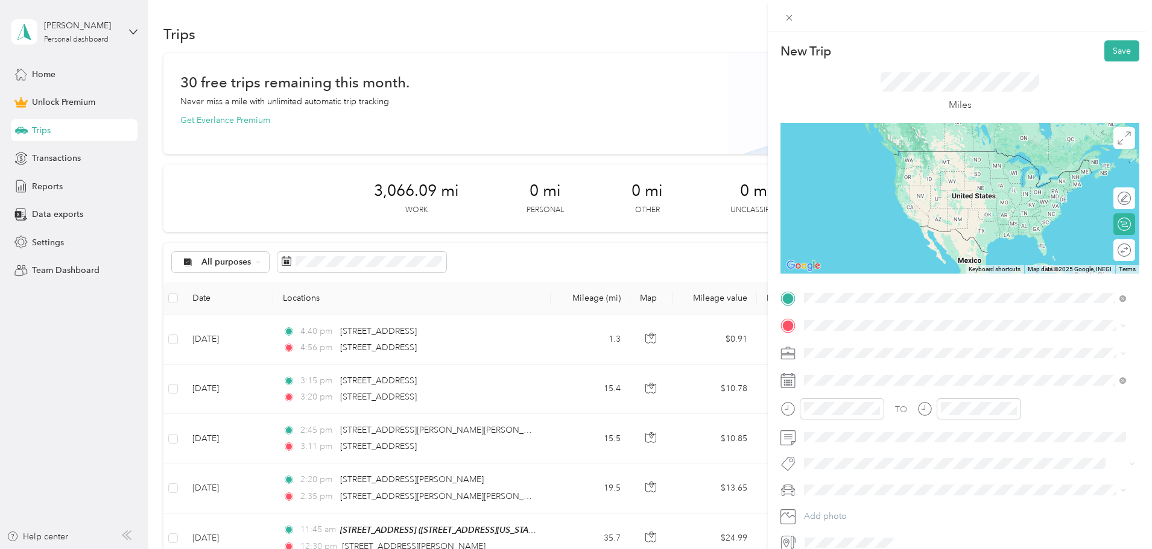
click at [840, 347] on span "[STREET_ADDRESS][US_STATE]" at bounding box center [887, 341] width 121 height 11
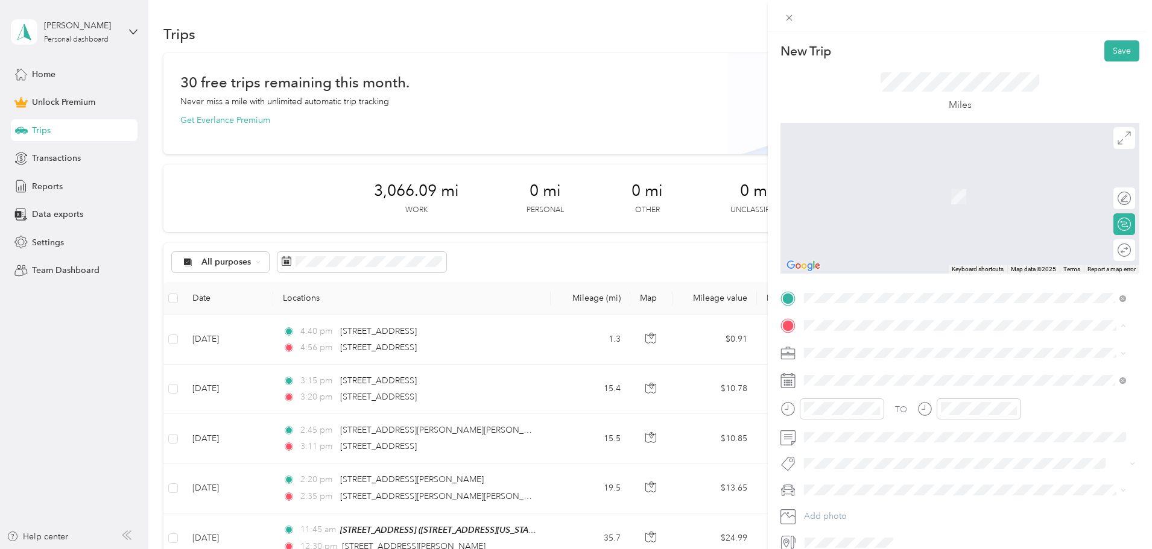
click at [845, 381] on div "[STREET_ADDRESS][GEOGRAPHIC_DATA][STREET_ADDRESS][US_STATE]" at bounding box center [887, 380] width 121 height 25
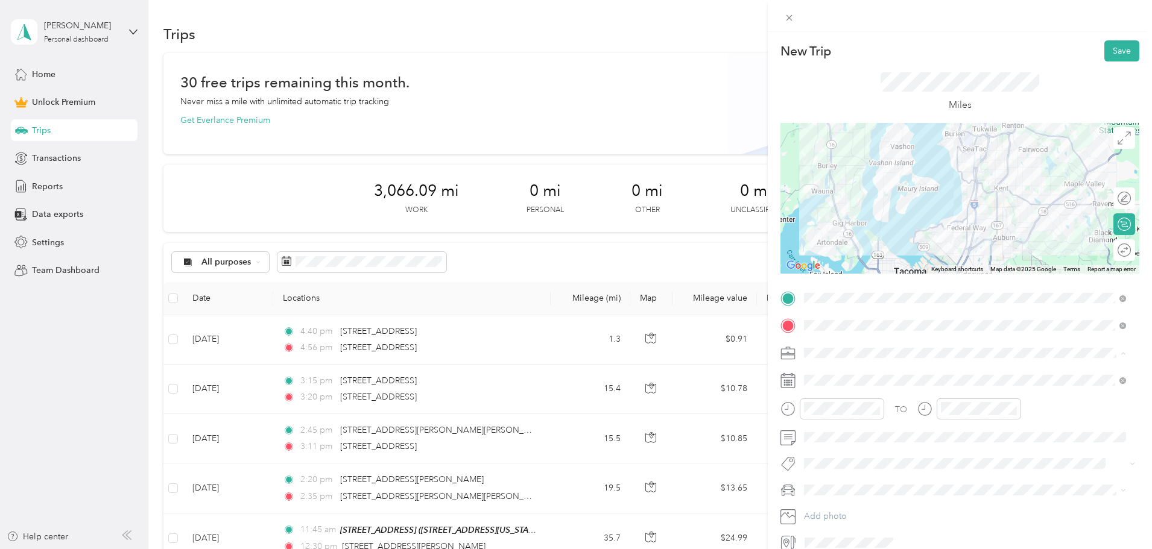
click at [831, 377] on li "Work" at bounding box center [964, 374] width 330 height 21
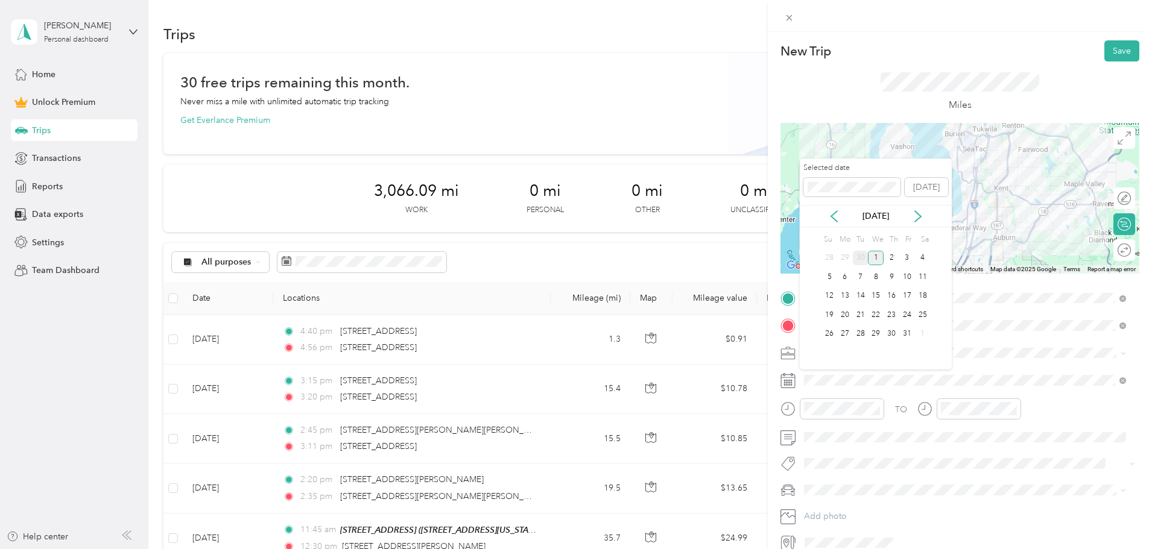
click at [859, 256] on div "30" at bounding box center [861, 258] width 16 height 15
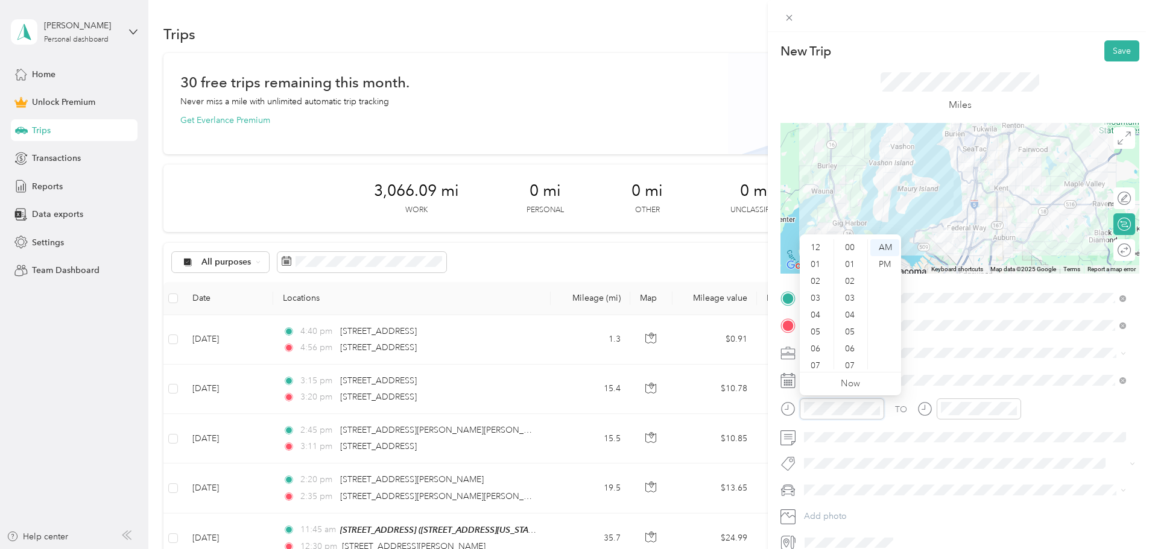
scroll to position [72, 0]
click at [815, 242] on div "04" at bounding box center [816, 243] width 29 height 17
click at [852, 328] on div "56" at bounding box center [850, 328] width 29 height 17
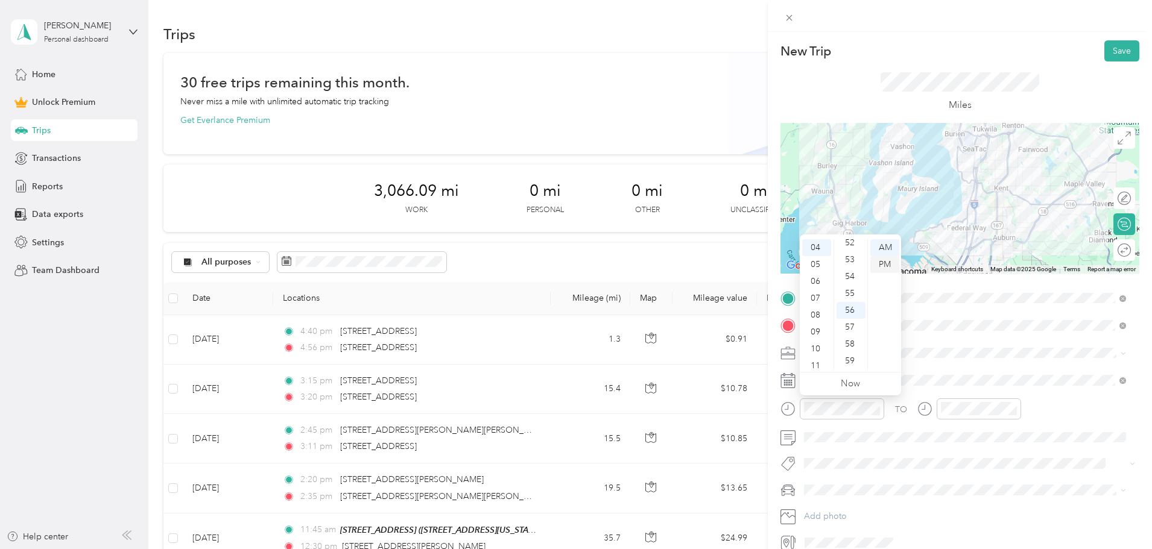
click at [890, 262] on div "PM" at bounding box center [884, 264] width 29 height 17
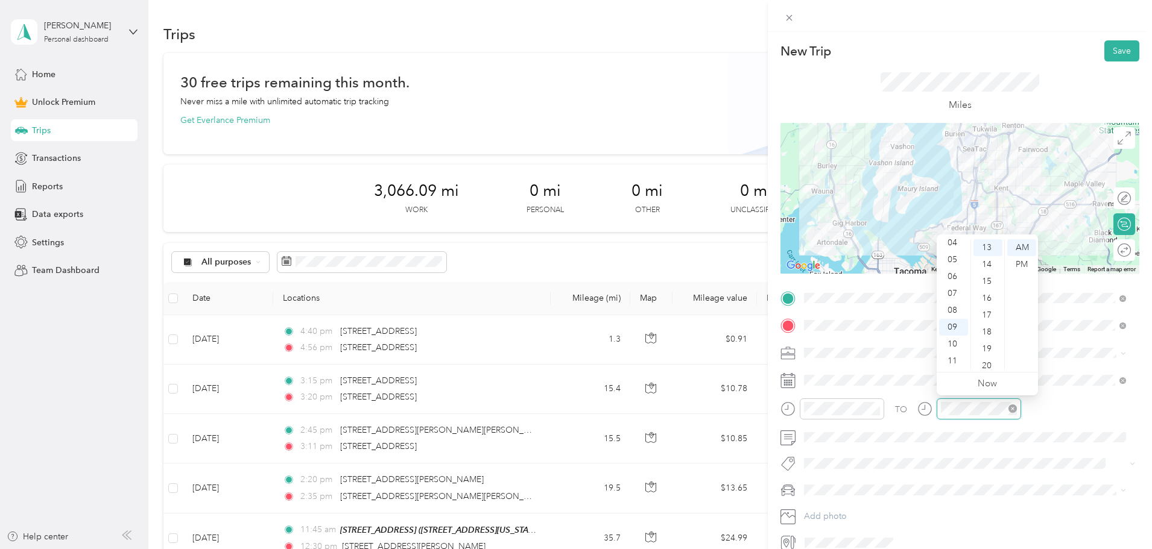
scroll to position [219, 0]
click at [951, 259] on div "05" at bounding box center [953, 259] width 29 height 17
click at [988, 328] on div "35" at bounding box center [987, 329] width 29 height 17
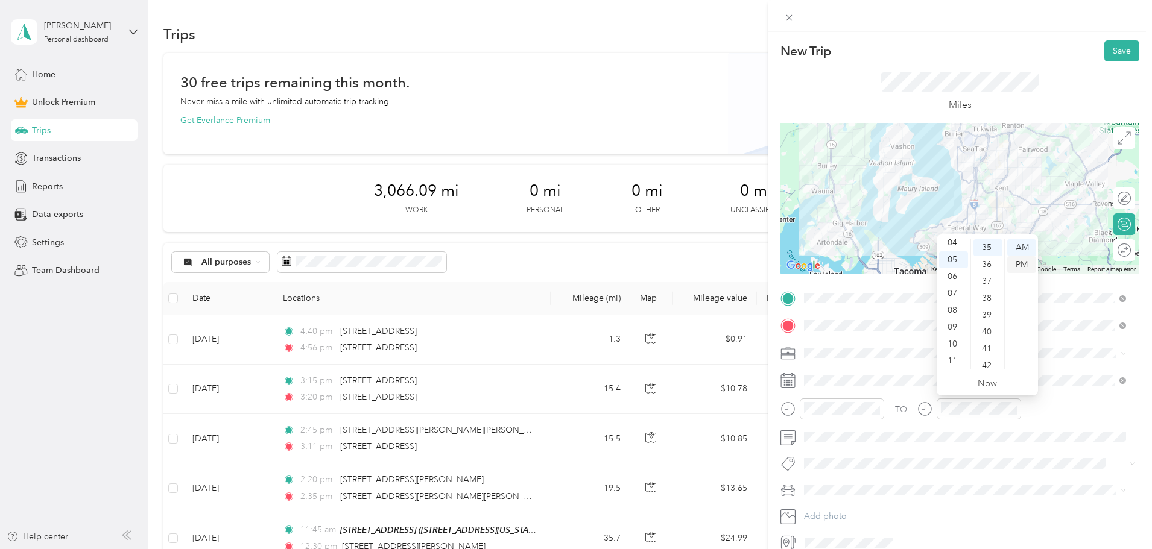
click at [1023, 263] on div "PM" at bounding box center [1021, 264] width 29 height 17
click at [988, 263] on div "36" at bounding box center [987, 264] width 29 height 17
click at [1110, 51] on button "Save" at bounding box center [1121, 50] width 35 height 21
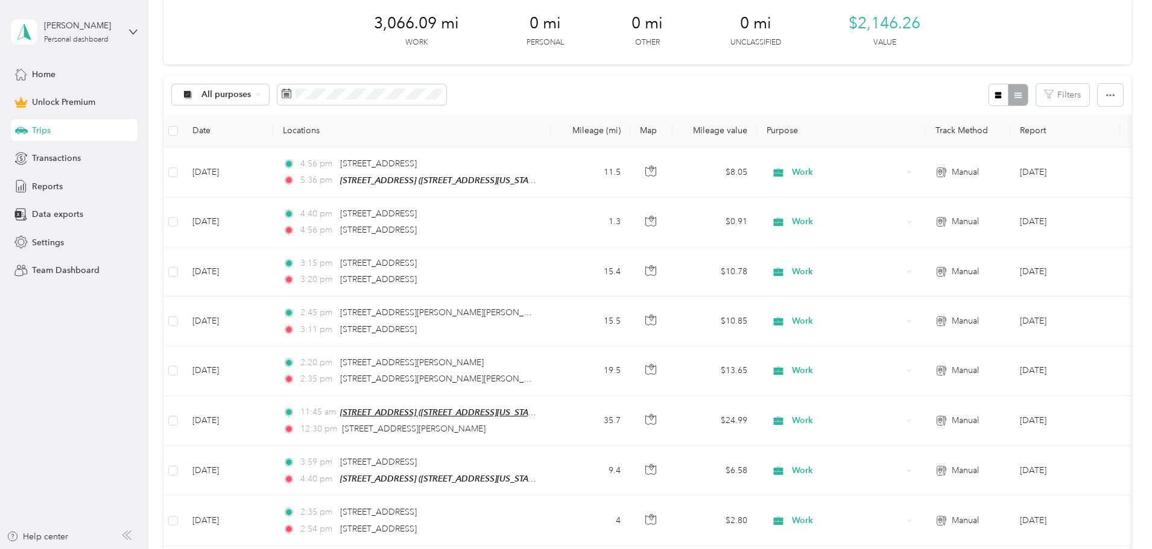
scroll to position [0, 0]
